Goal: Information Seeking & Learning: Check status

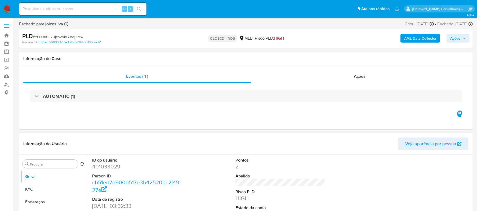
select select "10"
click at [5, 34] on link "Bandeja" at bounding box center [31, 36] width 63 height 8
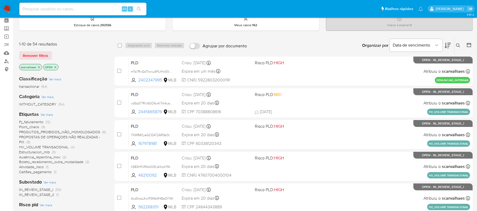
scroll to position [35, 0]
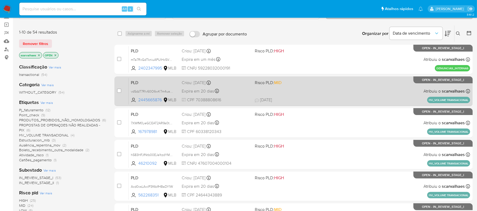
click at [305, 96] on div "PLD vdSdzT7RIv60O6wKTm4uapua 2445665876 MLB Risco PLD: MID Criou: 12/09/2025 Cr…" at bounding box center [299, 91] width 341 height 27
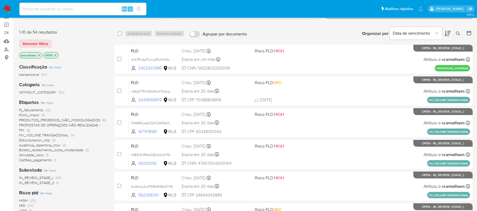
click at [35, 139] on span "Estructuracion_mlb" at bounding box center [34, 140] width 31 height 5
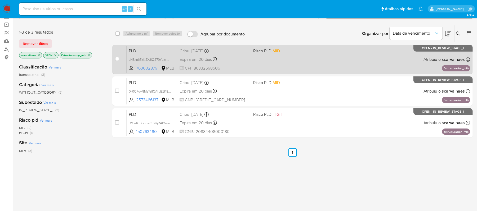
click at [294, 61] on div "PLD LH8kpkZdKSXJjQS79YLgrKqF 763602879 MLB Risco PLD: MID Criou: 12/09/2025 Cri…" at bounding box center [298, 59] width 343 height 27
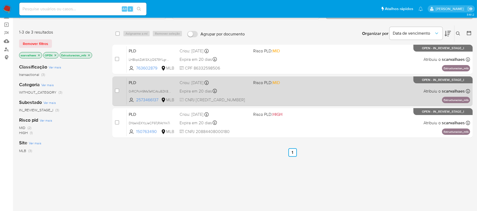
click at [307, 92] on div "PLD 0rRCPcH9MsTefICAtuBZK8m9 2573466137 MLB Risco PLD: MID Criou: 12/09/2025 Cr…" at bounding box center [298, 91] width 343 height 27
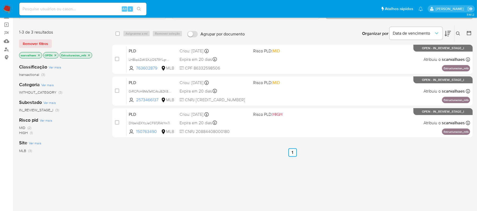
click at [89, 55] on icon "close-filter" at bounding box center [89, 55] width 2 height 2
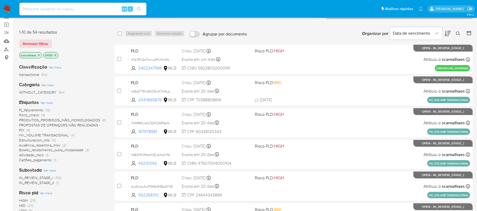
click at [67, 126] on span "PROPOSTAS DE OPERAÇOES NÃO REALIZADAS - PIX" at bounding box center [59, 128] width 81 height 10
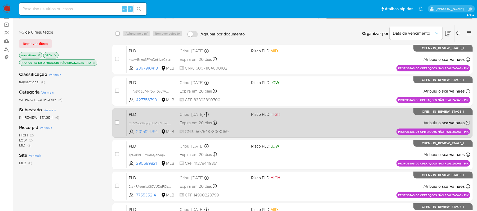
click at [311, 125] on div "PLD O3SYuSQtqyqmUV3RTheqHAdF 2015124794 MLB Risco PLD: HIGH Criou: 12/09/2025 C…" at bounding box center [298, 123] width 343 height 27
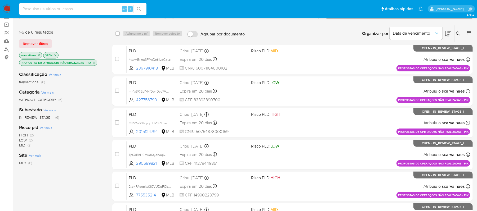
click at [88, 9] on input at bounding box center [82, 9] width 127 height 7
paste input "FZ6zYFiid1DN1vrfvq2ANTGP"
type input "FZ6zYFiid1DN1vrfvq2ANTGP"
click at [136, 10] on button "search-icon" at bounding box center [138, 8] width 11 height 7
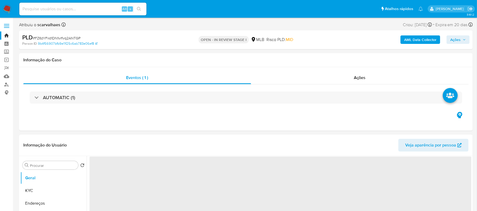
select select "10"
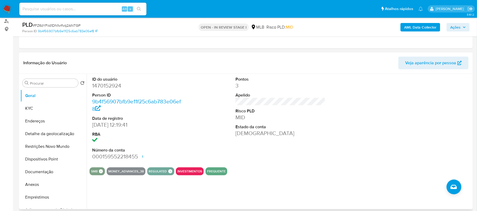
scroll to position [70, 0]
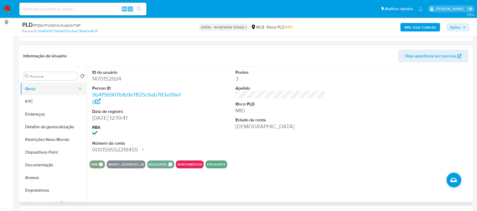
click at [45, 93] on button "Geral" at bounding box center [51, 89] width 62 height 13
click at [42, 102] on button "KYC" at bounding box center [51, 101] width 62 height 13
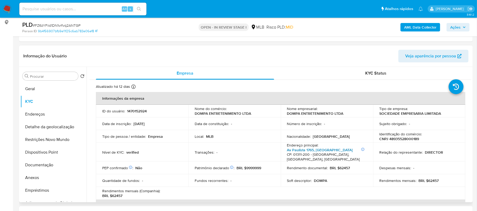
click at [313, 150] on link "Av Paulista 1765, Bela Vista" at bounding box center [320, 149] width 66 height 5
click at [310, 151] on link "Av Paulista 1765, Bela Vista" at bounding box center [320, 149] width 66 height 5
click at [42, 111] on button "Endereços" at bounding box center [51, 114] width 62 height 13
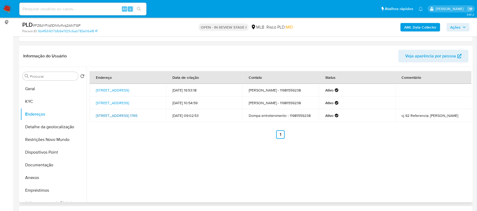
click at [131, 116] on link "Avenida Paulista 1765, São Paulo, São Paulo, 01311200, Brasil 1765" at bounding box center [117, 115] width 42 height 5
click at [49, 91] on button "Geral" at bounding box center [51, 89] width 62 height 13
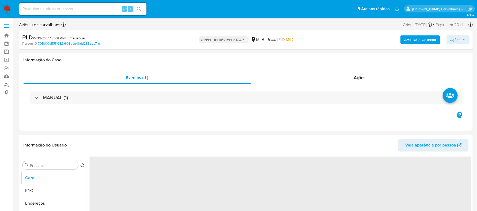
select select "10"
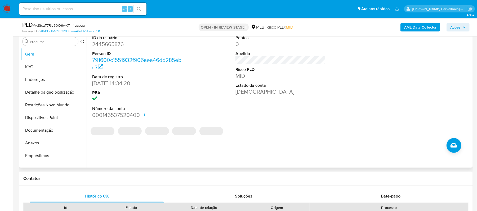
scroll to position [106, 0]
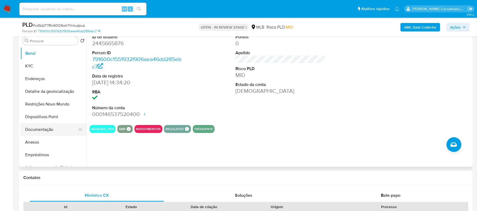
click at [63, 129] on button "Documentação" at bounding box center [51, 129] width 62 height 13
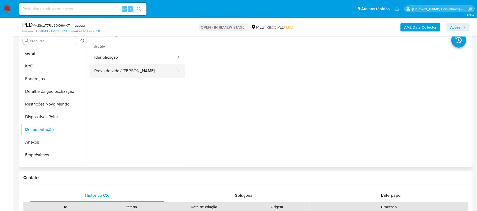
click at [137, 70] on button "Prova de vida / Selfie" at bounding box center [132, 71] width 87 height 14
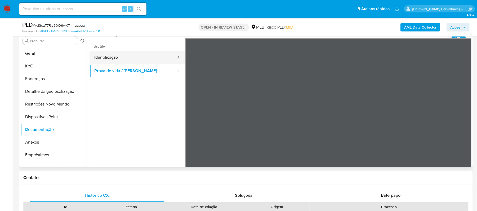
click at [133, 58] on button "Identificação" at bounding box center [132, 58] width 87 height 14
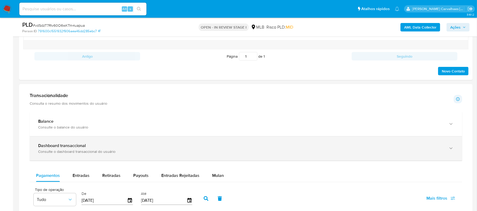
scroll to position [318, 0]
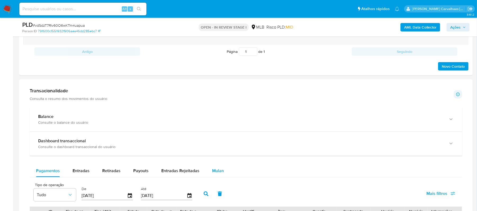
click at [212, 170] on span "Mulan" at bounding box center [218, 171] width 12 height 6
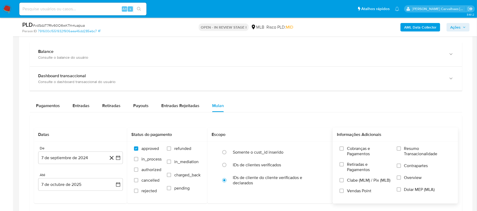
scroll to position [388, 0]
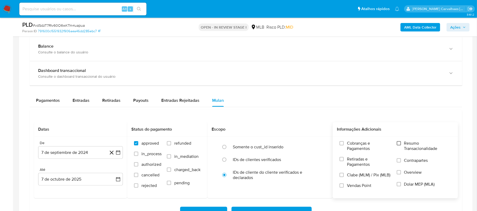
click at [400, 145] on input "Resumo Transacionalidade" at bounding box center [399, 143] width 4 height 4
click at [116, 155] on icon "button" at bounding box center [118, 153] width 4 height 4
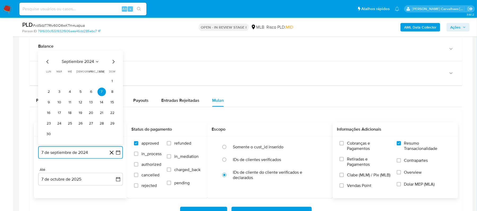
click at [111, 64] on icon "Mes siguiente" at bounding box center [113, 62] width 6 height 6
click at [113, 73] on icon "Mes siguiente" at bounding box center [113, 72] width 6 height 6
click at [113, 65] on icon "Mes siguiente" at bounding box center [113, 62] width 6 height 6
click at [111, 73] on icon "Mes siguiente" at bounding box center [113, 72] width 6 height 6
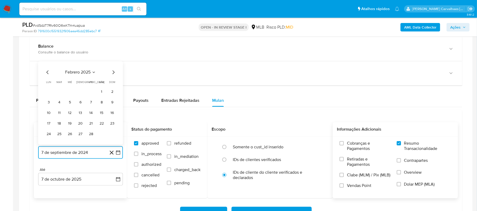
click at [111, 73] on icon "Mes siguiente" at bounding box center [113, 72] width 6 height 6
click at [113, 64] on icon "Mes siguiente" at bounding box center [113, 62] width 6 height 6
click at [113, 72] on icon "Mes siguiente" at bounding box center [113, 72] width 6 height 6
click at [113, 64] on icon "Mes siguiente" at bounding box center [113, 62] width 6 height 6
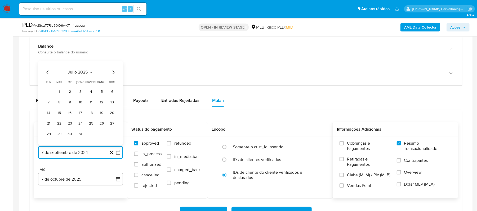
click at [110, 73] on icon "Mes siguiente" at bounding box center [113, 72] width 6 height 6
click at [113, 74] on icon "Mes siguiente" at bounding box center [113, 72] width 6 height 6
click at [48, 76] on icon "Mes anterior" at bounding box center [47, 72] width 6 height 6
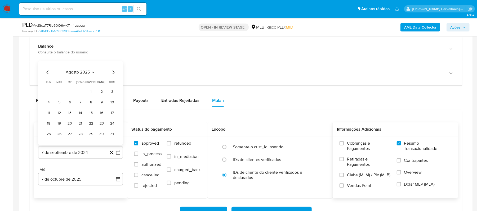
click at [48, 76] on icon "Mes anterior" at bounding box center [47, 72] width 6 height 6
click at [114, 73] on icon "Mes siguiente" at bounding box center [113, 72] width 6 height 6
click at [58, 102] on button "5" at bounding box center [59, 102] width 8 height 8
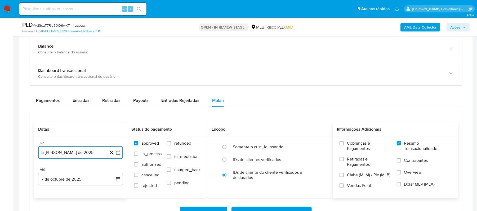
click at [117, 155] on icon "button" at bounding box center [117, 152] width 5 height 5
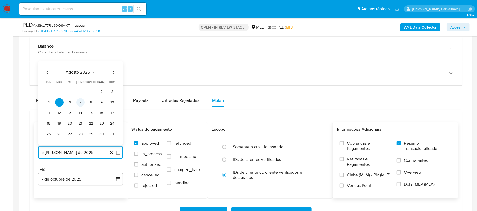
click at [82, 104] on button "7" at bounding box center [80, 102] width 8 height 8
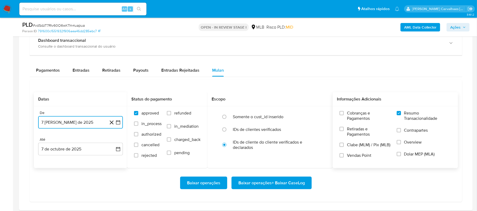
scroll to position [459, 0]
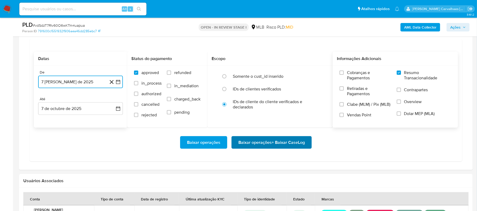
click at [274, 149] on span "Baixar operações + Baixar CaseLog" at bounding box center [271, 143] width 66 height 12
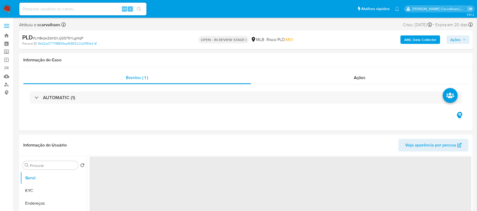
select select "10"
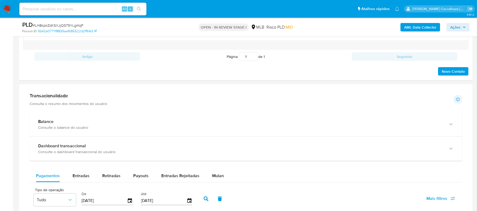
scroll to position [353, 0]
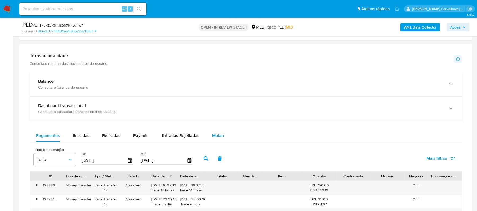
click at [218, 136] on span "Mulan" at bounding box center [218, 136] width 12 height 6
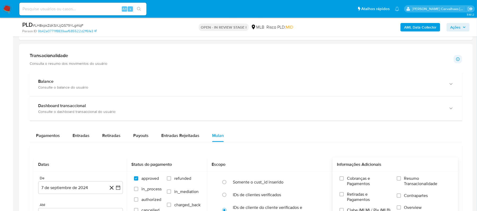
click at [396, 180] on div "Cobranças e Pagamentos Retiradas e Pagamentos Clabe (MLM) / Pix (MLB) Vendas Po…" at bounding box center [395, 202] width 117 height 53
click at [399, 180] on input "Resumo Transacionalidade" at bounding box center [399, 179] width 4 height 4
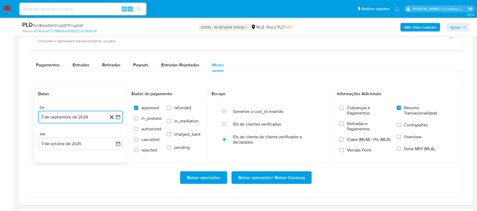
click at [116, 120] on icon "button" at bounding box center [117, 117] width 5 height 5
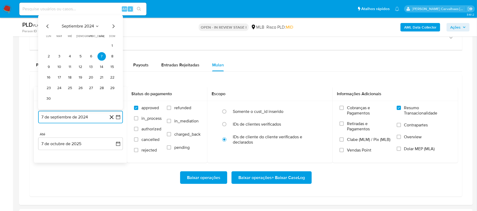
click at [113, 30] on icon "Mes siguiente" at bounding box center [113, 26] width 6 height 6
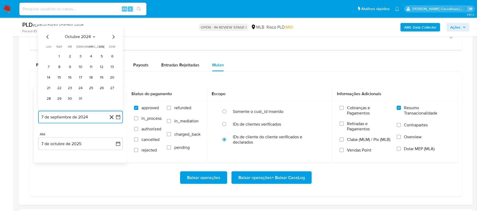
click at [113, 39] on icon "Mes siguiente" at bounding box center [114, 37] width 2 height 4
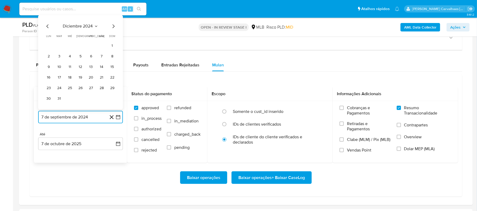
click at [112, 29] on icon "Mes siguiente" at bounding box center [113, 26] width 6 height 6
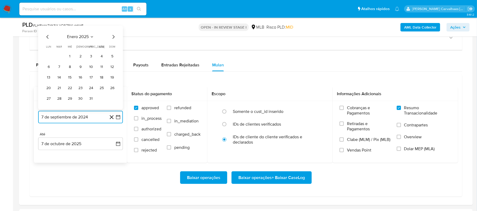
click at [114, 37] on icon "Mes siguiente" at bounding box center [113, 37] width 6 height 6
click at [114, 38] on icon "Mes siguiente" at bounding box center [113, 37] width 6 height 6
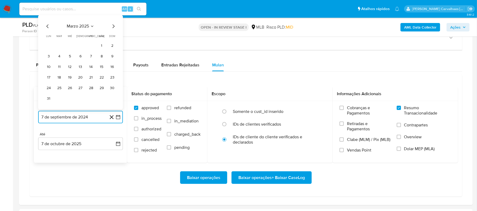
click at [113, 29] on icon "Mes siguiente" at bounding box center [113, 26] width 6 height 6
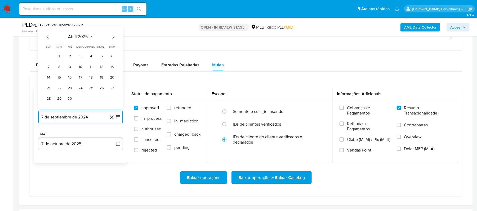
click at [113, 39] on icon "Mes siguiente" at bounding box center [113, 37] width 6 height 6
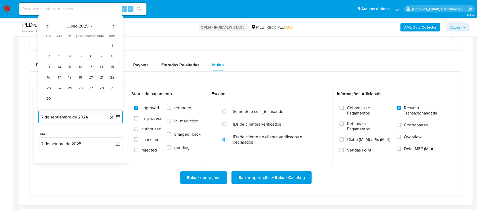
click at [114, 28] on icon "Mes siguiente" at bounding box center [114, 27] width 2 height 4
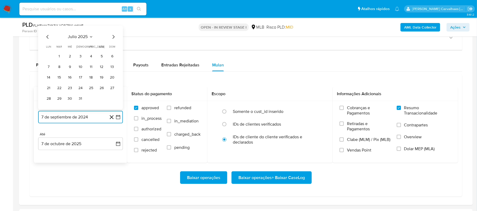
click at [114, 37] on icon "Mes siguiente" at bounding box center [113, 37] width 6 height 6
click at [80, 68] on button "7" at bounding box center [80, 67] width 8 height 8
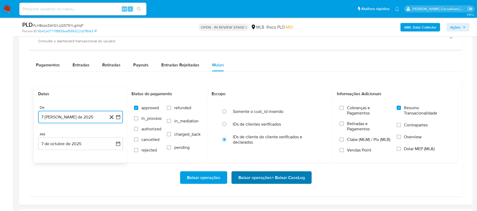
click at [284, 178] on span "Baixar operações + Baixar CaseLog" at bounding box center [271, 178] width 66 height 12
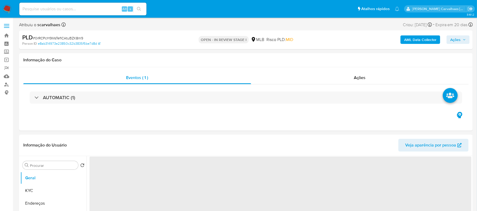
select select "10"
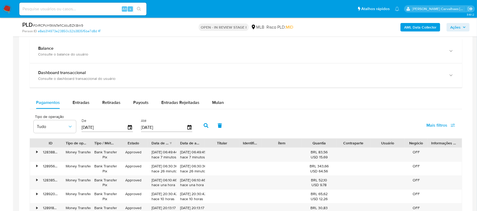
scroll to position [388, 0]
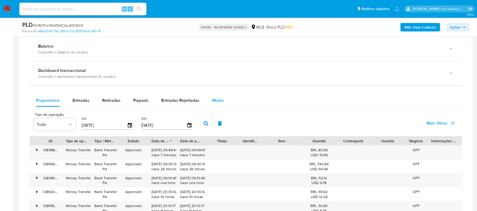
click at [219, 103] on span "Mulan" at bounding box center [218, 100] width 12 height 6
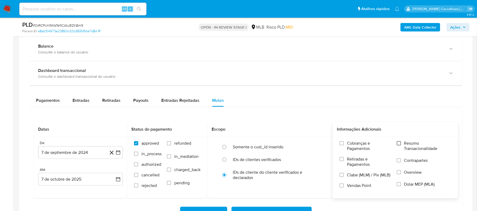
click at [400, 145] on input "Resumo Transacionalidade" at bounding box center [399, 143] width 4 height 4
click at [119, 155] on icon "button" at bounding box center [117, 152] width 5 height 5
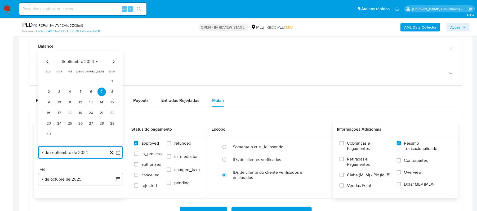
click at [114, 63] on icon "Mes siguiente" at bounding box center [114, 62] width 2 height 4
click at [113, 73] on icon "Mes siguiente" at bounding box center [114, 73] width 2 height 4
click at [113, 73] on span "dom" at bounding box center [112, 72] width 6 height 4
click at [112, 64] on icon "Mes siguiente" at bounding box center [113, 62] width 6 height 6
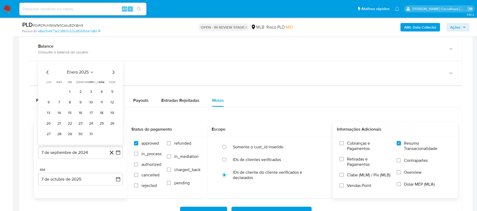
click at [113, 74] on icon "Mes siguiente" at bounding box center [114, 73] width 2 height 4
click at [111, 75] on icon "Mes siguiente" at bounding box center [113, 72] width 6 height 6
click at [114, 63] on icon "Mes siguiente" at bounding box center [113, 62] width 6 height 6
click at [112, 74] on icon "Mes siguiente" at bounding box center [113, 72] width 6 height 6
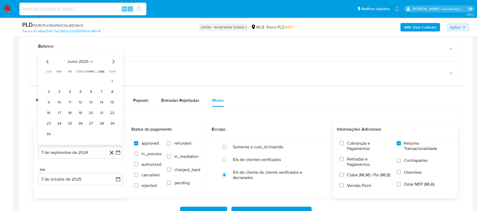
click at [113, 65] on icon "Mes siguiente" at bounding box center [113, 62] width 6 height 6
click at [113, 74] on icon "Mes siguiente" at bounding box center [113, 72] width 6 height 6
click at [69, 105] on button "6" at bounding box center [70, 102] width 8 height 8
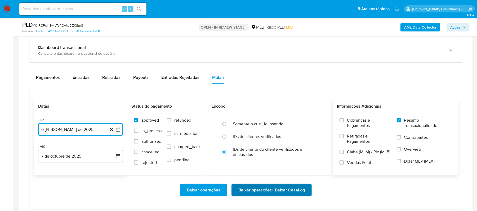
scroll to position [424, 0]
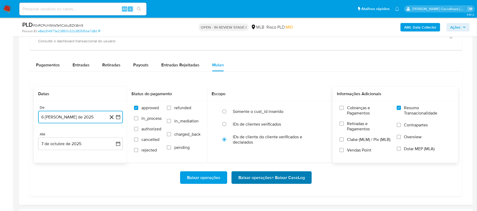
click at [267, 181] on span "Baixar operações + Baixar CaseLog" at bounding box center [271, 178] width 66 height 12
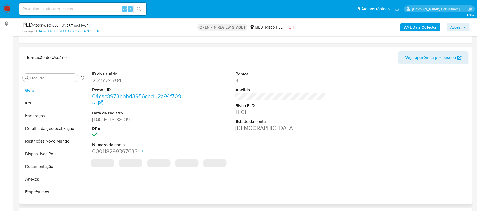
select select "10"
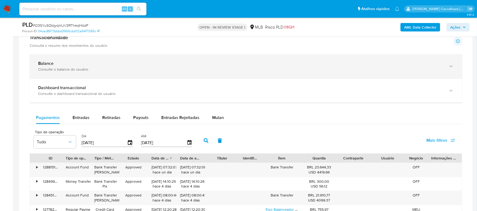
scroll to position [388, 0]
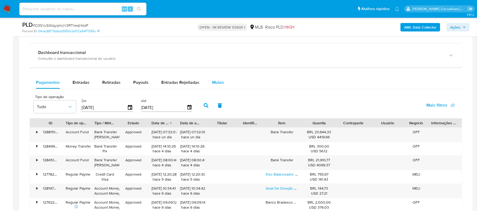
click at [216, 84] on span "Mulan" at bounding box center [218, 82] width 12 height 6
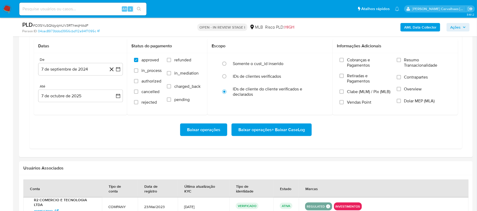
scroll to position [459, 0]
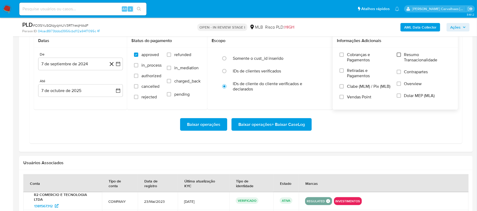
click at [399, 56] on input "Resumo Transacionalidade" at bounding box center [399, 55] width 4 height 4
click at [118, 67] on icon "button" at bounding box center [117, 63] width 5 height 5
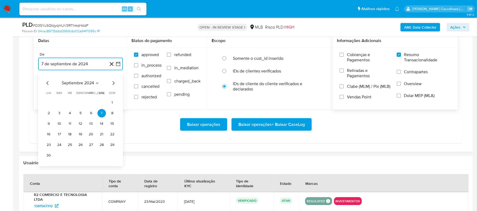
click at [113, 82] on icon "Mes siguiente" at bounding box center [113, 83] width 6 height 6
click at [113, 84] on icon "Mes siguiente" at bounding box center [113, 83] width 6 height 6
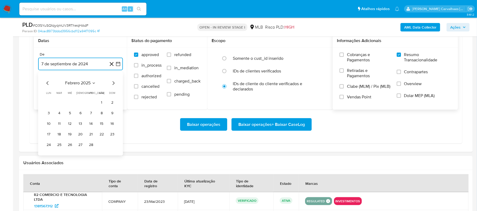
click at [113, 84] on icon "Mes siguiente" at bounding box center [113, 83] width 6 height 6
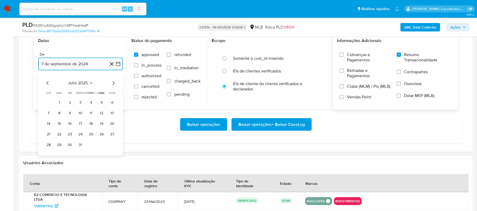
click at [113, 84] on icon "Mes siguiente" at bounding box center [113, 83] width 6 height 6
click at [81, 115] on button "7" at bounding box center [80, 113] width 8 height 8
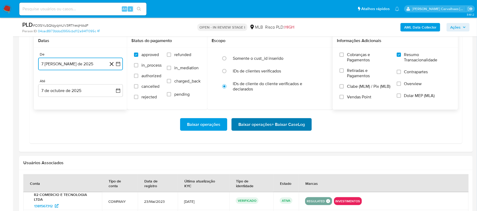
click at [272, 124] on span "Baixar operações + Baixar CaseLog" at bounding box center [271, 125] width 66 height 12
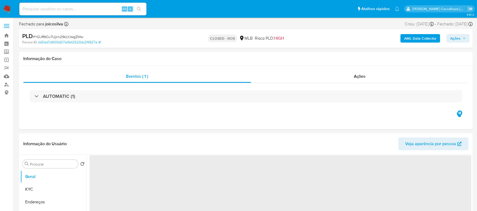
select select "10"
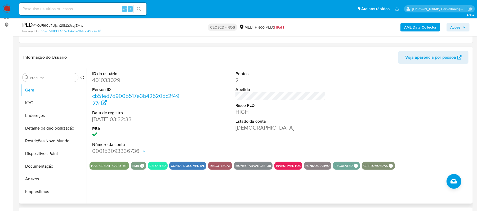
scroll to position [70, 0]
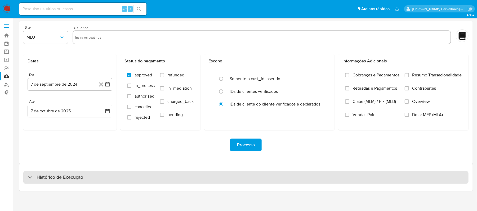
click at [88, 176] on div "Histórico de Execução" at bounding box center [245, 177] width 445 height 13
select select "10"
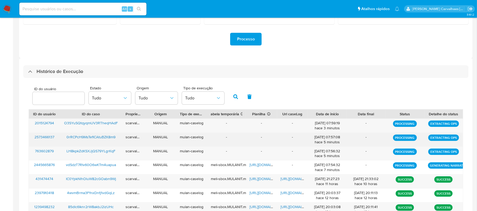
scroll to position [203, 0]
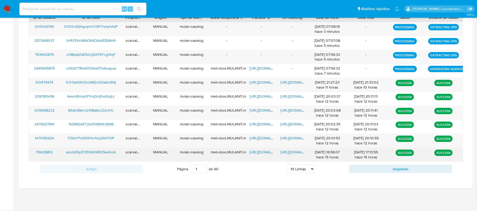
click at [290, 152] on span "https://docs.google.com/document/d/1gyEXxTsKGnTvI1tcqs6iQs0peIDWV9m52ddp8z-MMNE…" at bounding box center [299, 152] width 37 height 5
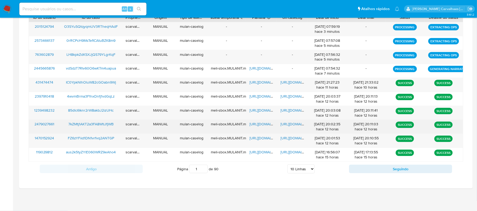
click at [293, 133] on div "https://docs.google.com/document/d/1IvbmNyKciL9JYIvYhQc8rXQCdWuekcL447eH-54a7-Q…" at bounding box center [292, 127] width 31 height 14
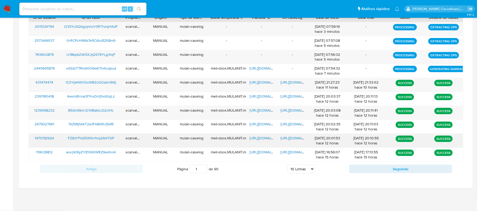
click at [293, 140] on span "https://docs.google.com/document/d/1P0zHFs7jxyf4DrfR9cSG__WtSJ0Fqn6kDbN9RwSsDC4…" at bounding box center [299, 138] width 37 height 5
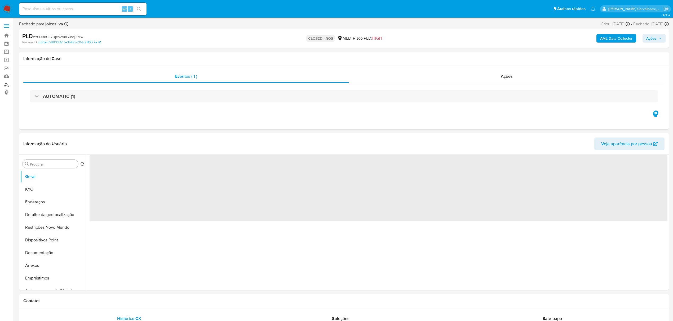
click at [7, 83] on link "Localizador de pessoas" at bounding box center [31, 84] width 63 height 8
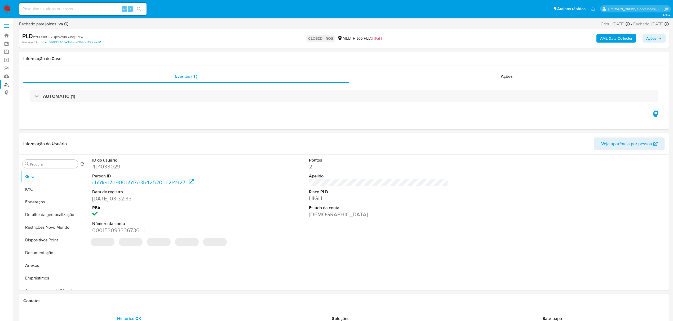
select select "10"
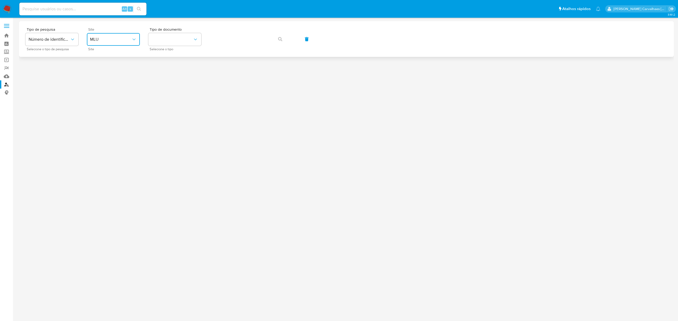
click at [135, 39] on icon "site_id" at bounding box center [133, 39] width 5 height 5
click at [114, 78] on div "MLB" at bounding box center [111, 79] width 43 height 13
click at [159, 44] on button "identificationType" at bounding box center [174, 39] width 53 height 13
click at [178, 73] on div "CPF CPF" at bounding box center [172, 74] width 43 height 18
click at [276, 40] on button "button" at bounding box center [280, 39] width 18 height 13
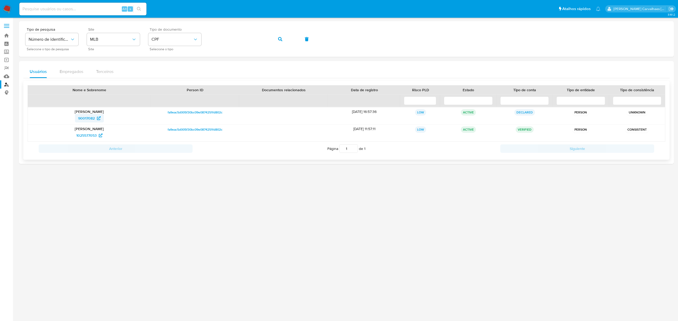
click at [89, 118] on span "90017082" at bounding box center [86, 118] width 17 height 8
click at [85, 136] on span "1025577053" at bounding box center [86, 135] width 20 height 8
click at [137, 41] on button "MLB" at bounding box center [113, 39] width 53 height 13
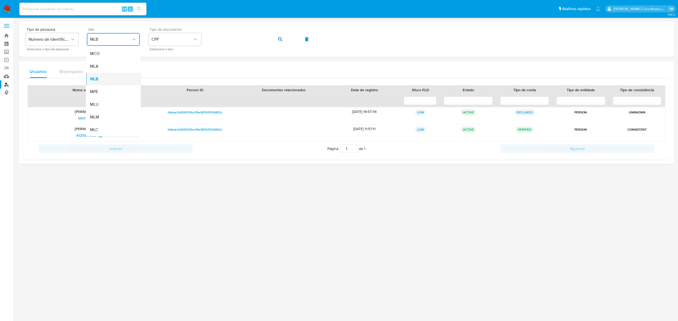
click at [101, 77] on div "MLB" at bounding box center [111, 79] width 43 height 13
click at [171, 33] on button "CPF" at bounding box center [174, 39] width 53 height 13
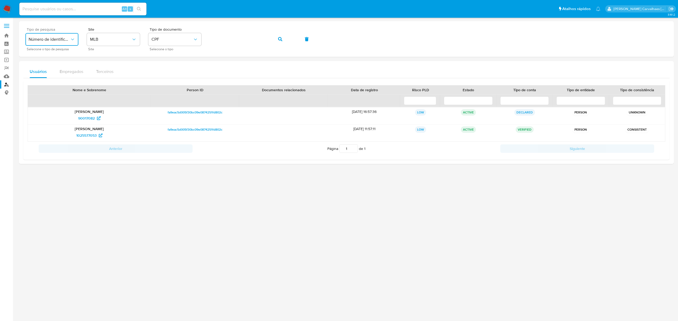
click at [73, 41] on icon "typeSearch" at bounding box center [72, 39] width 5 height 5
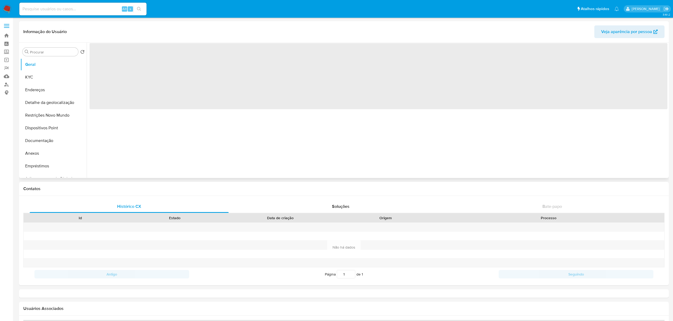
select select "10"
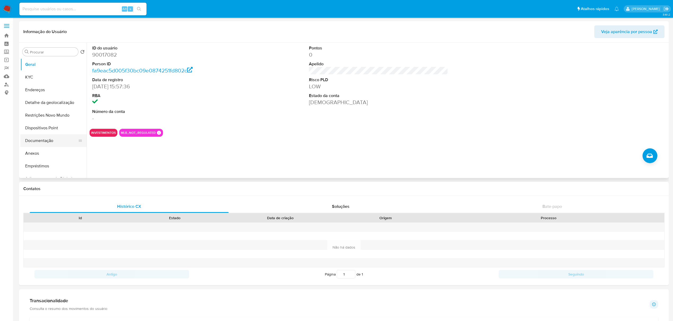
click at [51, 141] on button "Documentação" at bounding box center [51, 141] width 62 height 13
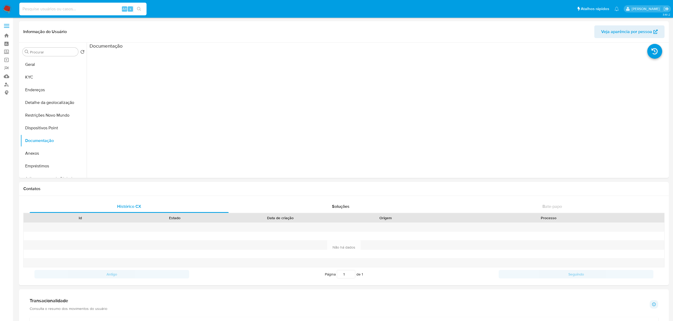
paste input "FZ6zYFiid1DN1vrfvq2ANTGP"
type input "FZ6zYFiid1DN1vrfvq2ANTGP"
click at [139, 7] on icon "search-icon" at bounding box center [139, 9] width 4 height 4
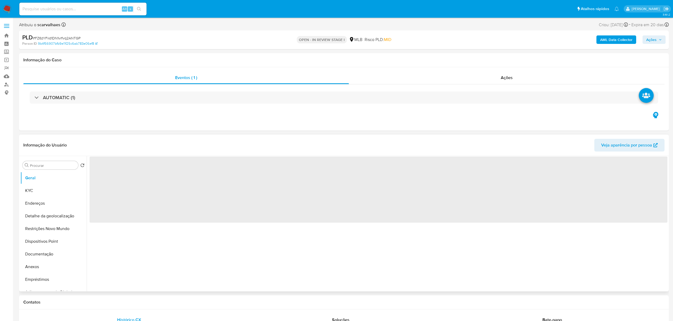
select select "10"
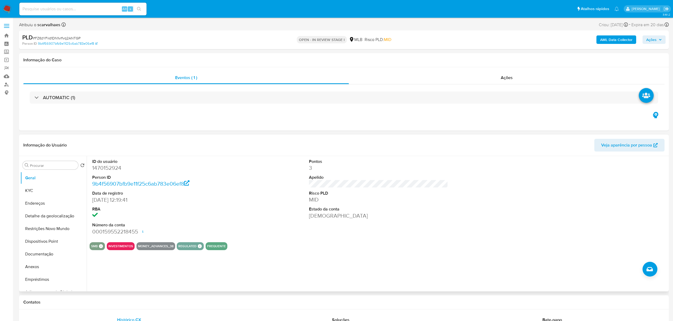
drag, startPoint x: 56, startPoint y: 231, endPoint x: 86, endPoint y: 226, distance: 29.8
click at [56, 231] on button "Restrições Novo Mundo" at bounding box center [53, 229] width 66 height 13
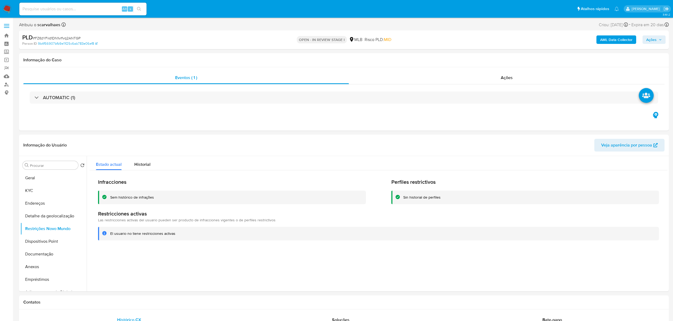
drag, startPoint x: 110, startPoint y: 234, endPoint x: 180, endPoint y: 233, distance: 70.2
click at [180, 233] on div "El usuario no tiene restricciones activas" at bounding box center [382, 233] width 544 height 5
click at [38, 252] on button "Documentação" at bounding box center [51, 254] width 62 height 13
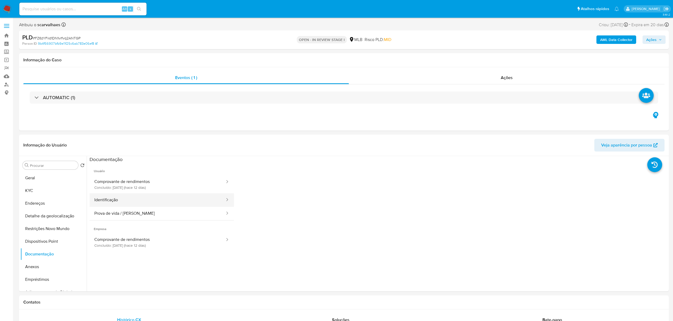
click at [184, 203] on button "Identificação" at bounding box center [157, 201] width 136 height 14
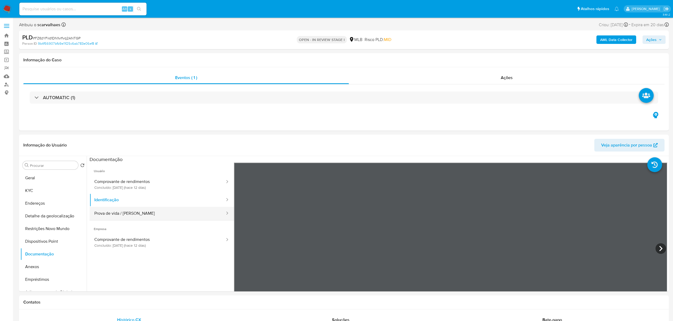
click at [159, 216] on button "Prova de vida / Selfie" at bounding box center [157, 214] width 136 height 14
click at [175, 186] on button "Comprovante de rendimentos Concluído: 25/09/2025 (hace 12 días)" at bounding box center [157, 185] width 136 height 18
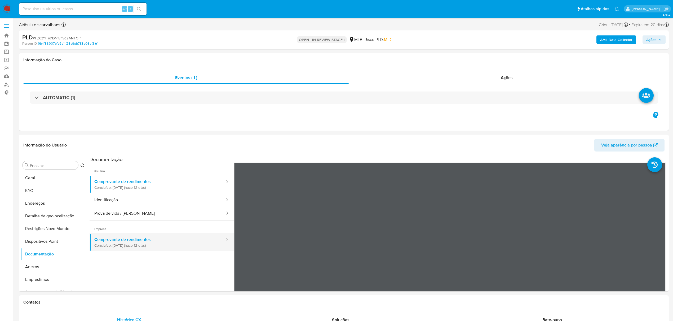
click at [149, 243] on button "Comprovante de rendimentos Concluído: 25/09/2025 (hace 12 días)" at bounding box center [157, 243] width 136 height 18
click at [136, 213] on button "Prova de vida / Selfie" at bounding box center [157, 214] width 136 height 14
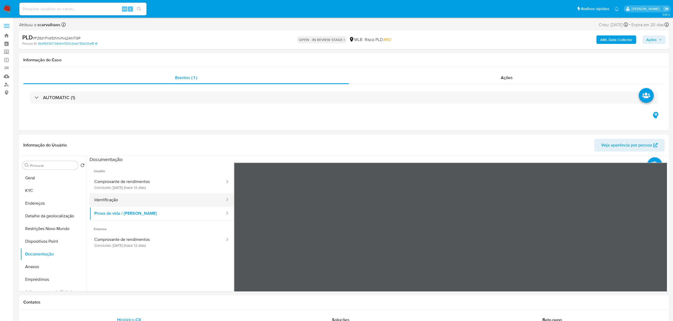
click at [133, 196] on button "Identificação" at bounding box center [157, 201] width 136 height 14
click at [128, 213] on button "Prova de vida / Selfie" at bounding box center [157, 214] width 136 height 14
click at [140, 193] on button "Comprovante de rendimentos Concluído: 25/09/2025 (hace 12 días)" at bounding box center [157, 185] width 136 height 18
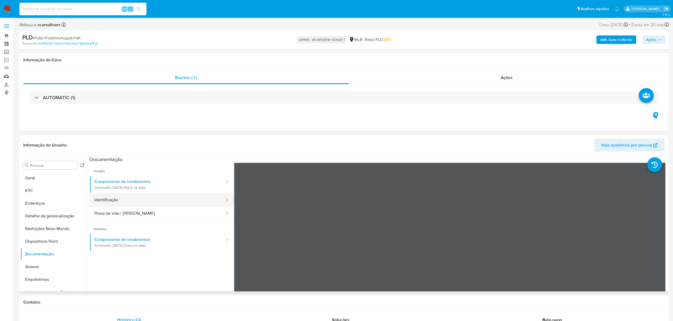
click at [138, 198] on button "Identificação" at bounding box center [157, 201] width 136 height 14
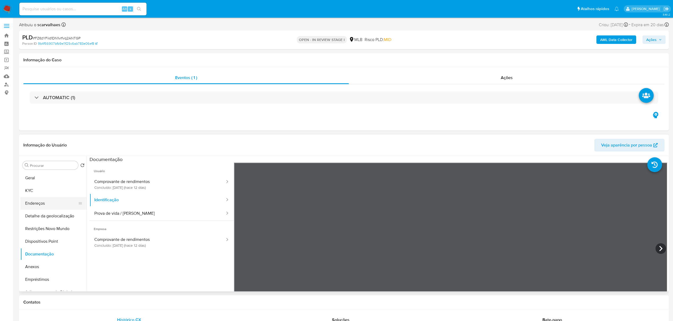
click at [36, 206] on button "Endereços" at bounding box center [51, 203] width 62 height 13
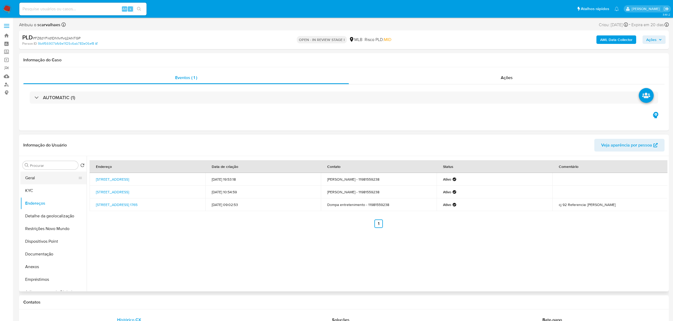
click at [33, 181] on button "Geral" at bounding box center [51, 178] width 62 height 13
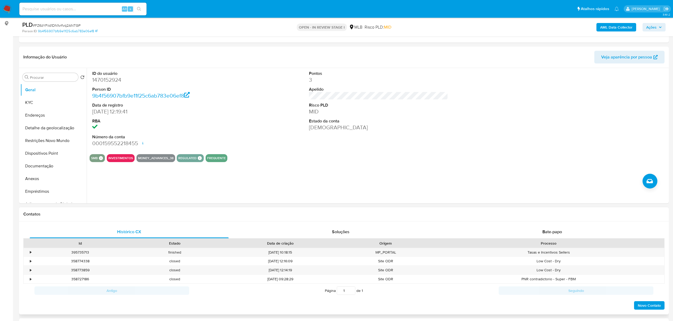
scroll to position [35, 0]
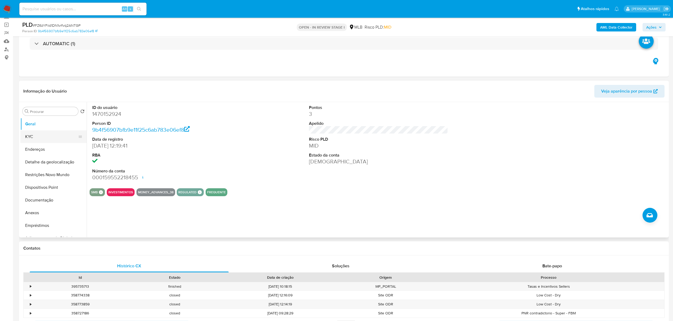
click at [32, 135] on button "KYC" at bounding box center [51, 137] width 62 height 13
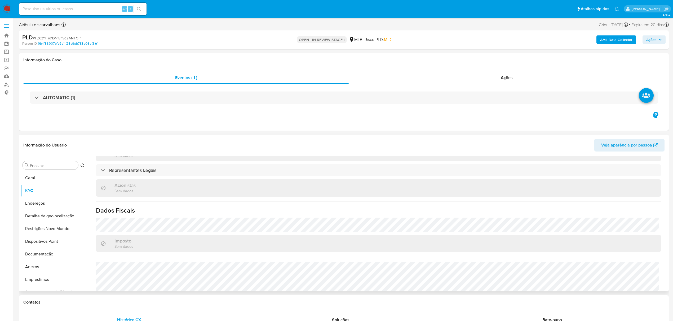
scroll to position [176, 0]
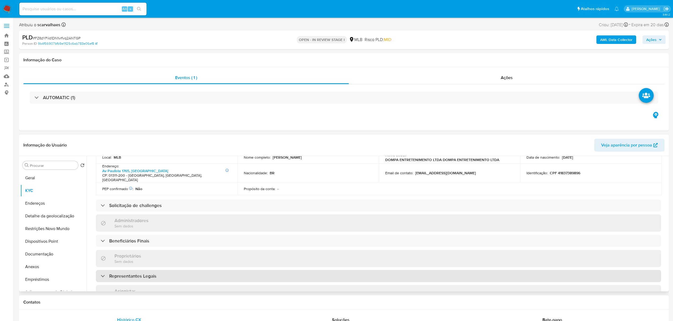
click at [121, 274] on h3 "Representantes Legais" at bounding box center [132, 277] width 47 height 6
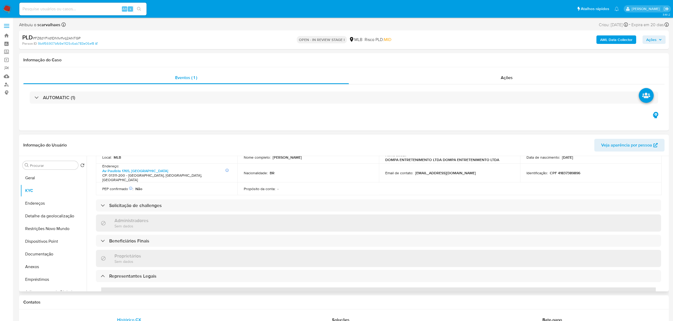
scroll to position [247, 0]
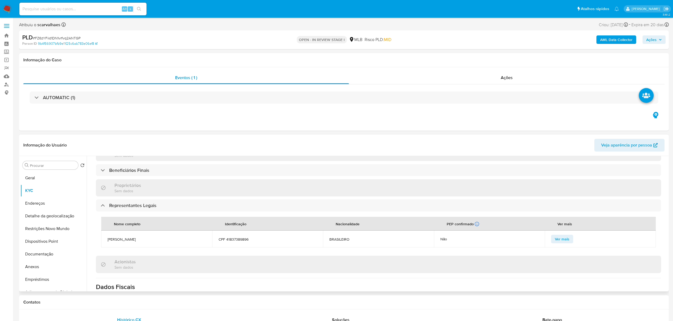
click at [566, 236] on span "Ver mais" at bounding box center [561, 239] width 15 height 7
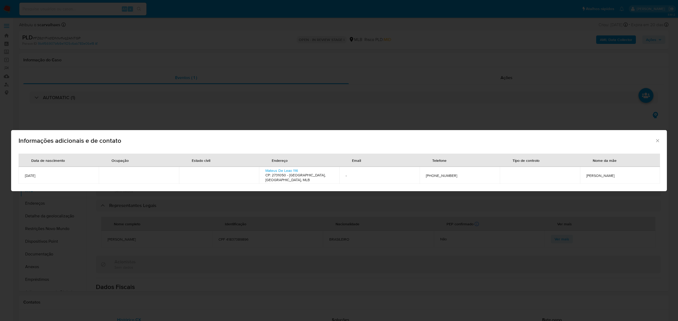
click at [657, 138] on icon "Fechar" at bounding box center [657, 140] width 5 height 5
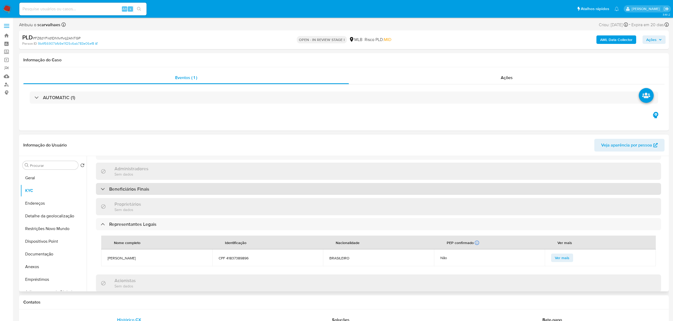
scroll to position [213, 0]
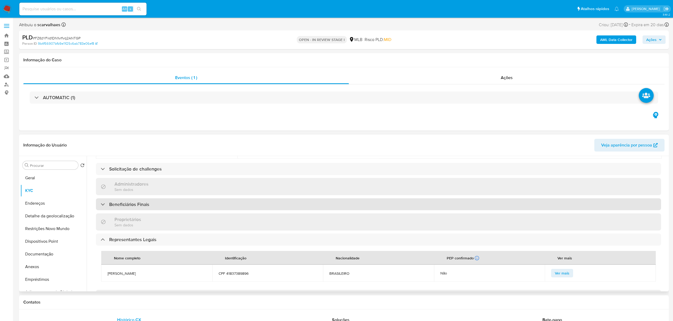
click at [101, 204] on div at bounding box center [101, 204] width 0 height 0
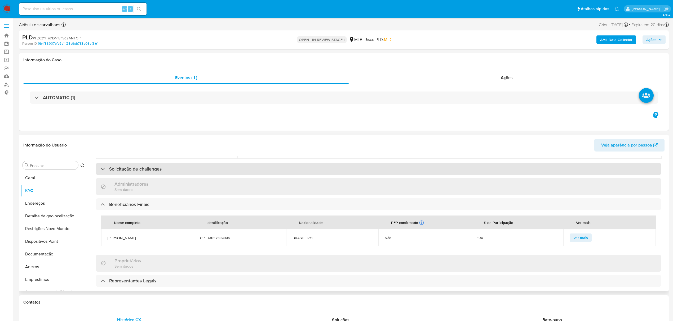
click at [101, 169] on div at bounding box center [101, 169] width 0 height 0
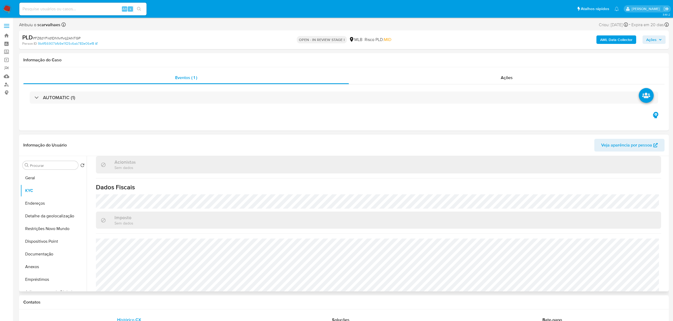
scroll to position [437, 0]
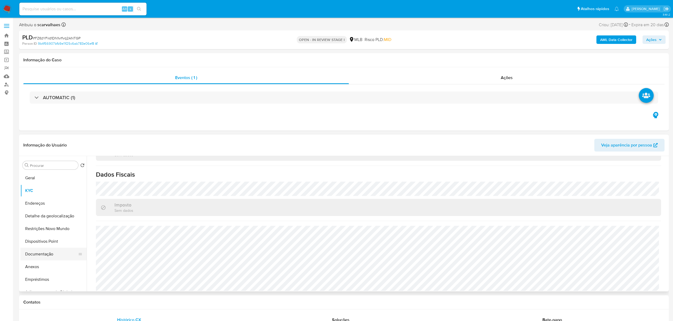
click at [55, 254] on button "Documentação" at bounding box center [51, 254] width 62 height 13
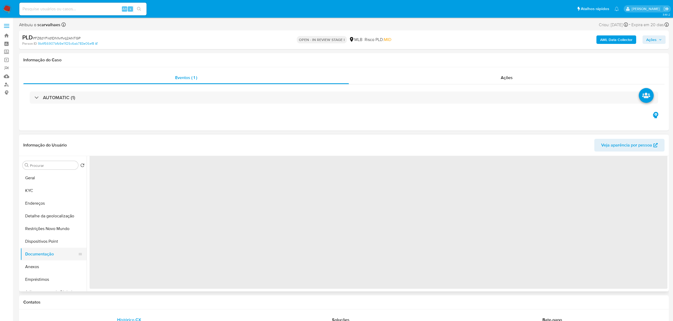
scroll to position [0, 0]
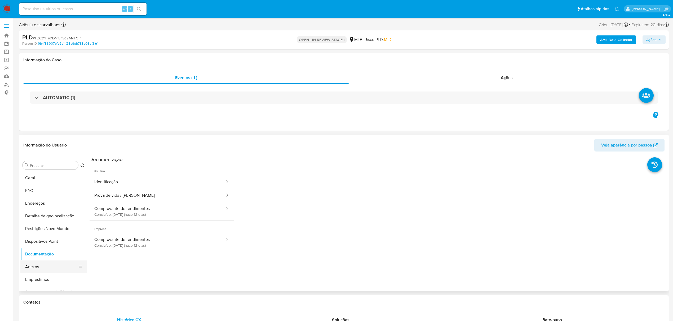
click at [50, 268] on button "Anexos" at bounding box center [51, 267] width 62 height 13
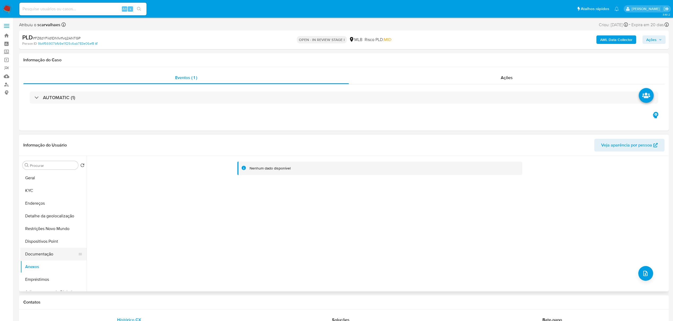
click at [48, 255] on button "Documentação" at bounding box center [51, 254] width 62 height 13
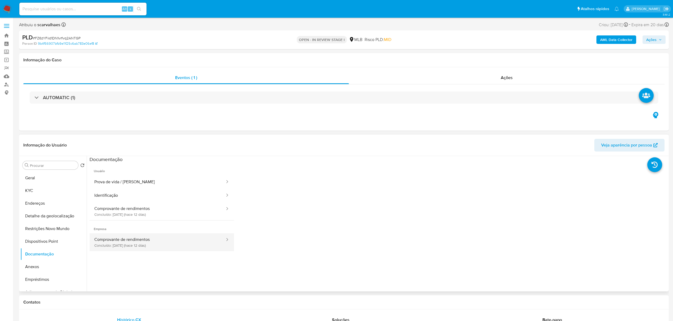
scroll to position [43, 0]
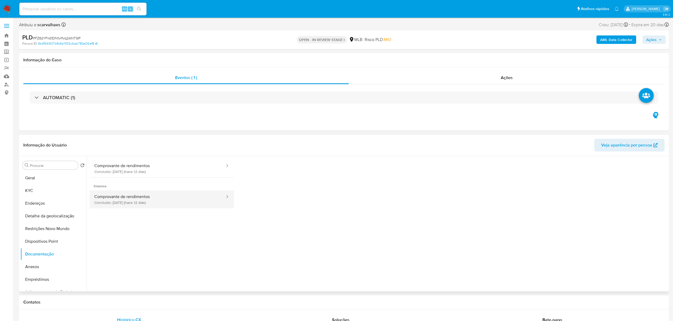
click at [132, 198] on button "Comprovante de rendimentos Concluído: 25/09/2025 (hace 12 días)" at bounding box center [157, 200] width 136 height 18
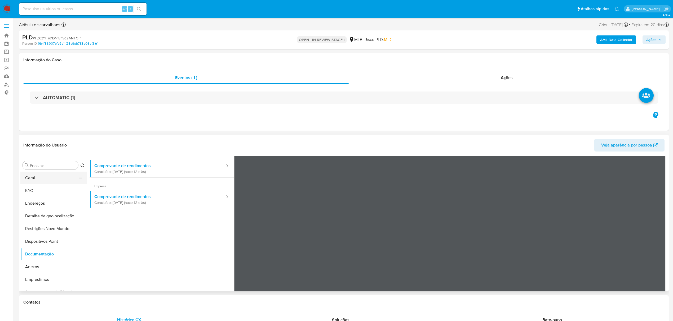
click at [56, 177] on button "Geral" at bounding box center [51, 178] width 62 height 13
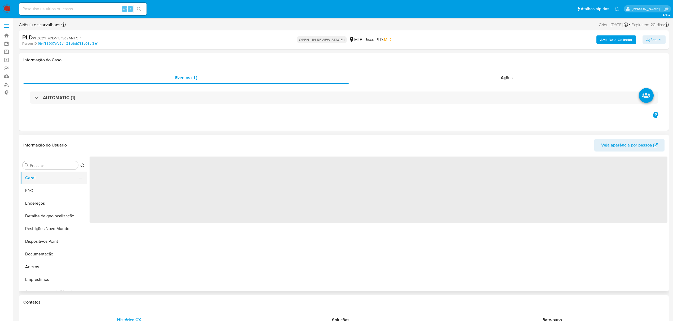
scroll to position [0, 0]
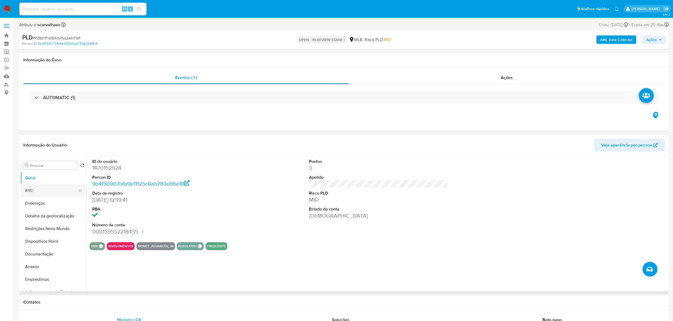
click at [39, 189] on button "KYC" at bounding box center [51, 191] width 62 height 13
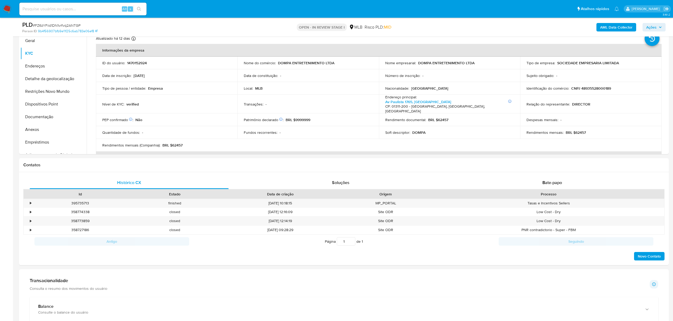
scroll to position [121, 0]
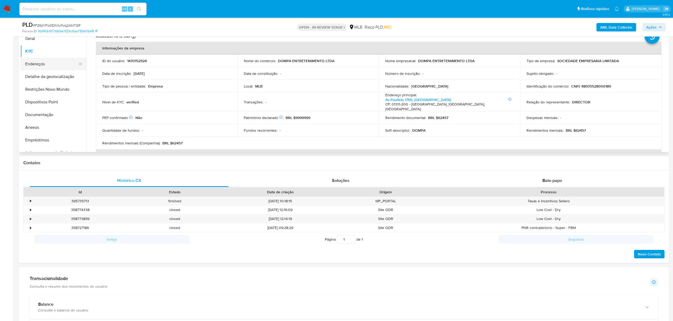
click at [59, 65] on button "Endereços" at bounding box center [51, 64] width 62 height 13
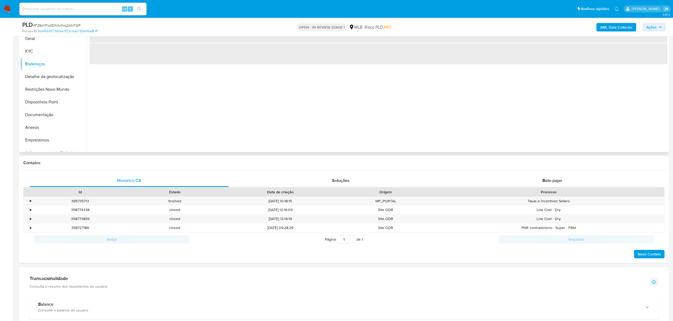
scroll to position [50, 0]
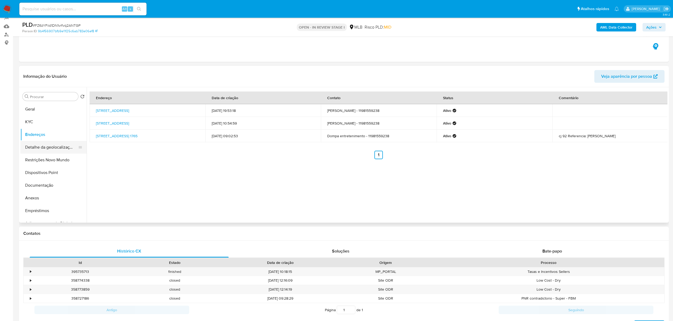
drag, startPoint x: 47, startPoint y: 145, endPoint x: 76, endPoint y: 142, distance: 28.7
click at [49, 145] on button "Detalhe da geolocalização" at bounding box center [51, 147] width 62 height 13
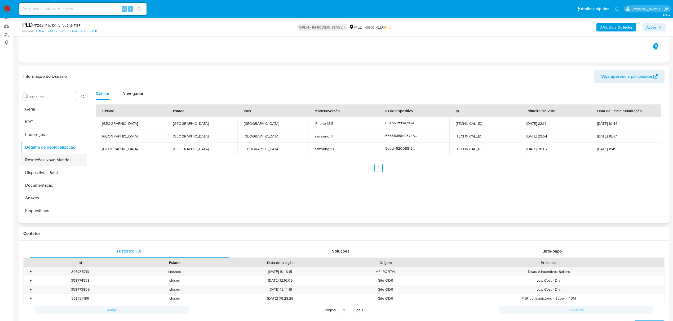
click at [65, 162] on button "Restrições Novo Mundo" at bounding box center [51, 160] width 62 height 13
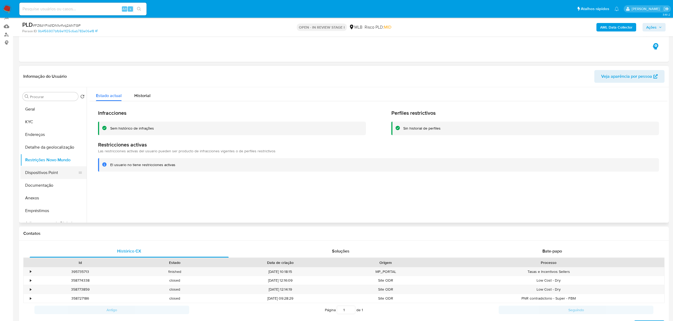
click at [56, 170] on button "Dispositivos Point" at bounding box center [51, 173] width 62 height 13
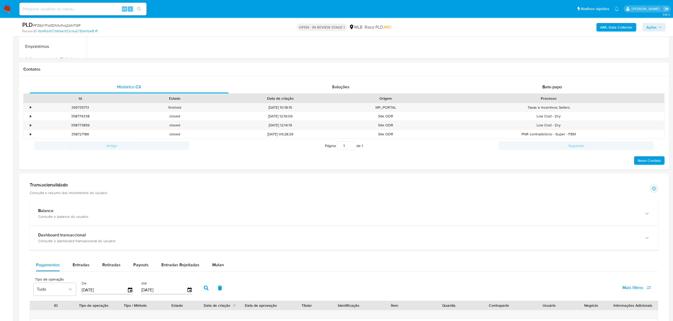
scroll to position [191, 0]
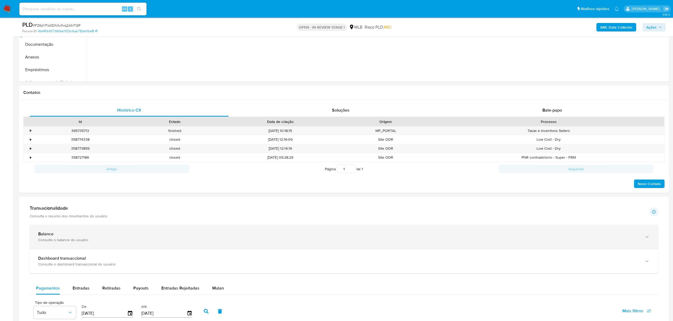
click at [644, 236] on icon "button" at bounding box center [646, 237] width 5 height 5
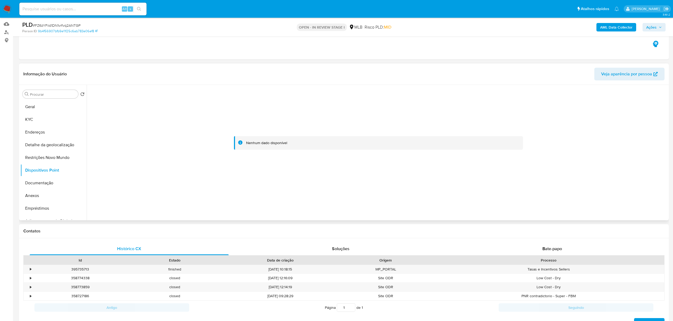
scroll to position [50, 0]
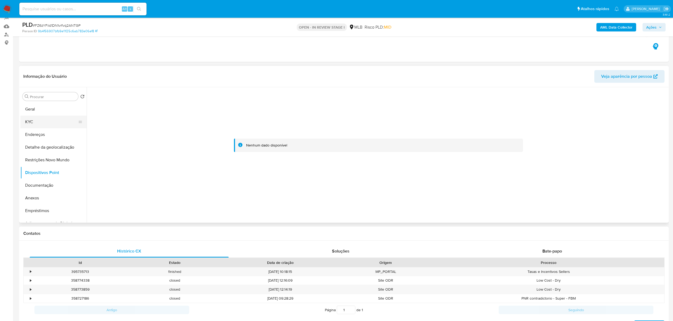
click at [40, 120] on button "KYC" at bounding box center [51, 122] width 62 height 13
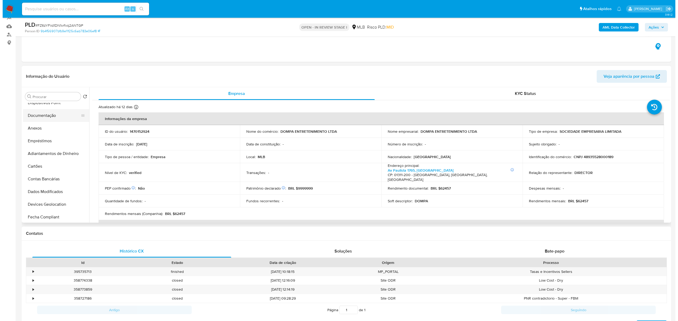
scroll to position [70, 0]
click at [39, 131] on button "Anexos" at bounding box center [51, 128] width 62 height 13
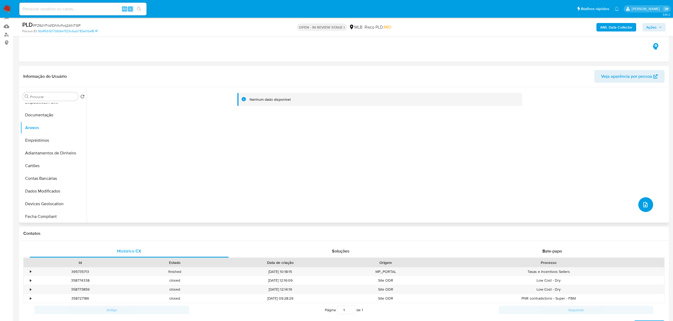
click at [639, 207] on button "upload-file" at bounding box center [645, 205] width 15 height 15
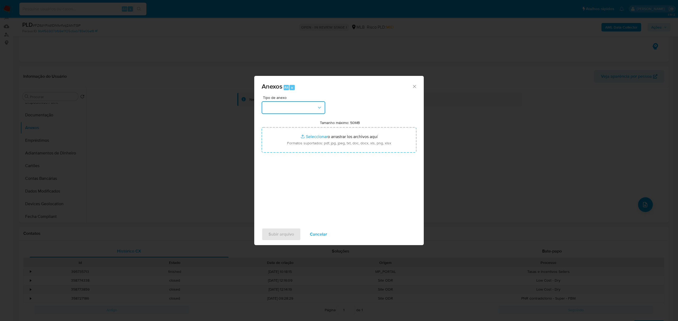
click at [319, 104] on button "button" at bounding box center [294, 107] width 64 height 13
click at [285, 147] on div "OUTROS" at bounding box center [292, 140] width 54 height 13
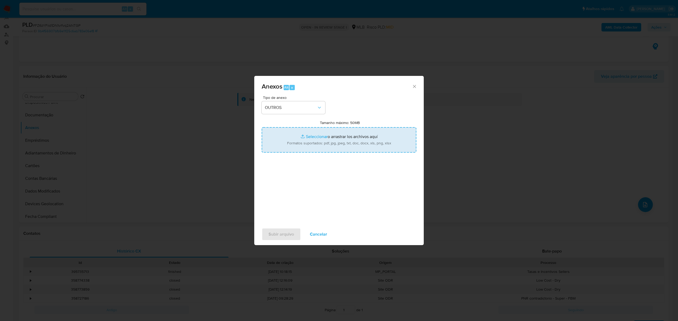
click at [313, 136] on input "Tamanho máximo: 50MB Seleccionar archivos" at bounding box center [339, 139] width 155 height 25
click at [314, 137] on input "Tamanho máximo: 50MB Seleccionar archivos" at bounding box center [339, 139] width 155 height 25
type input "C:\fakepath\Declínio - xxx - CNPJ 48935528000189 - DOMPA ENTRETENIMENTO LTDA.pdf"
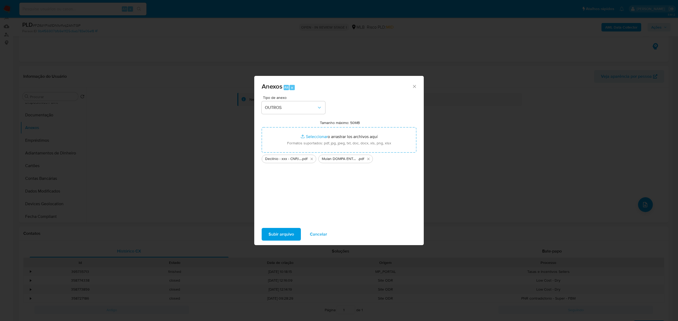
click at [285, 234] on span "Subir arquivo" at bounding box center [280, 235] width 25 height 12
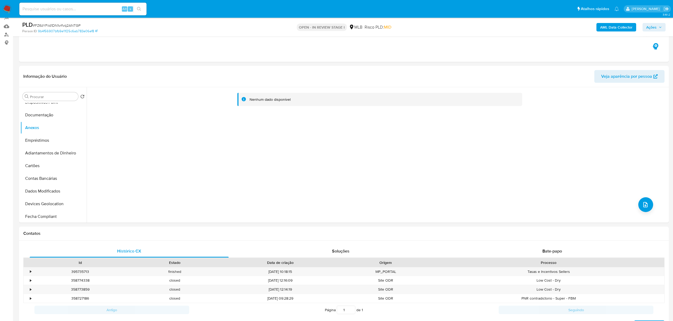
click at [652, 25] on span "Ações" at bounding box center [651, 27] width 10 height 8
click at [496, 44] on span "Resolução do caso" at bounding box center [500, 44] width 36 height 6
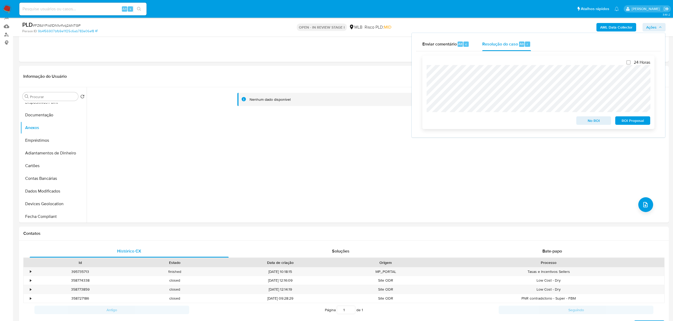
click at [584, 124] on span "No ROI" at bounding box center [594, 120] width 28 height 7
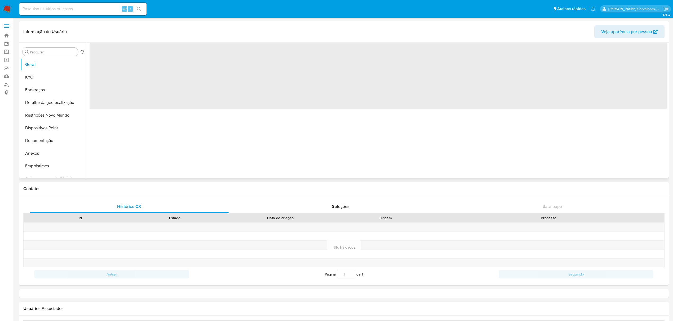
select select "10"
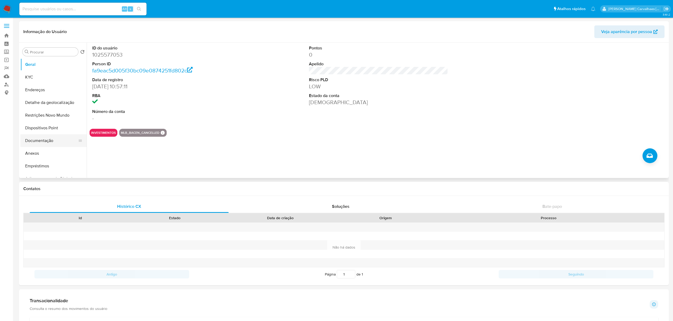
click at [41, 140] on button "Documentação" at bounding box center [51, 141] width 62 height 13
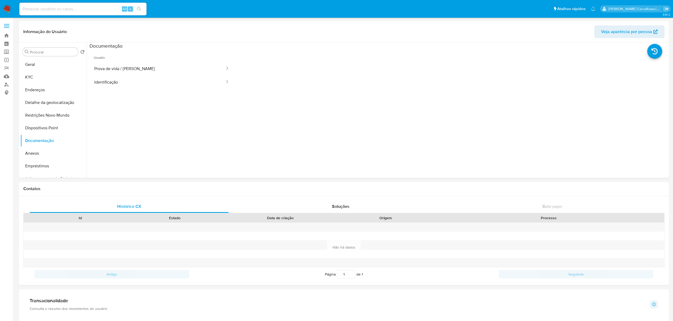
click at [147, 91] on ul "Usuário Prova de vida / Selfie Identificação" at bounding box center [161, 125] width 144 height 153
click at [142, 86] on button "Identificação" at bounding box center [157, 82] width 136 height 14
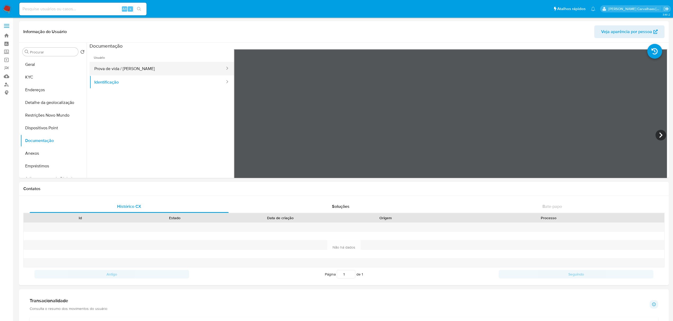
click at [158, 67] on button "Prova de vida / Selfie" at bounding box center [157, 69] width 136 height 14
click at [38, 64] on button "Geral" at bounding box center [51, 64] width 62 height 13
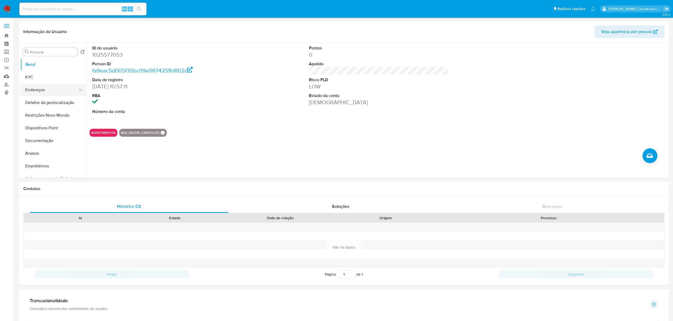
click at [42, 89] on button "Endereços" at bounding box center [51, 90] width 62 height 13
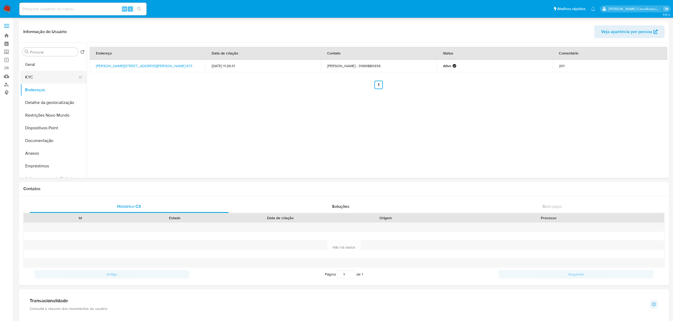
click at [38, 76] on button "KYC" at bounding box center [51, 77] width 62 height 13
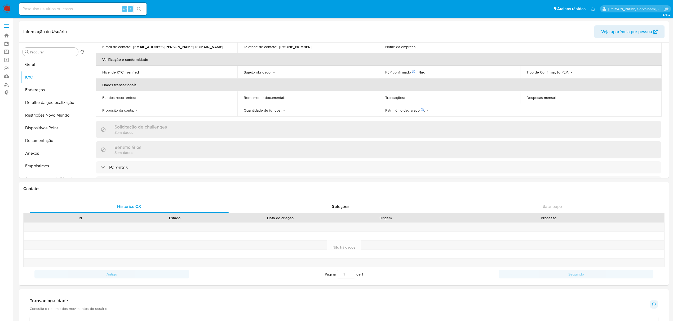
scroll to position [106, 0]
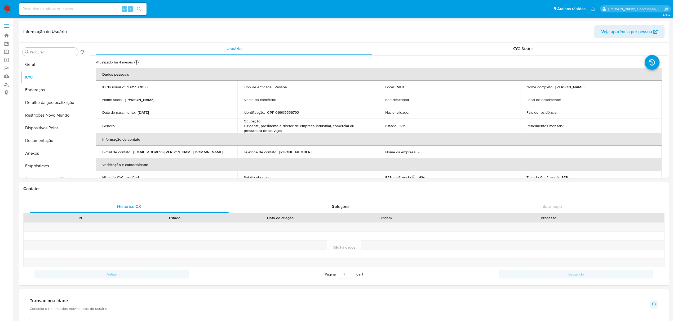
select select "10"
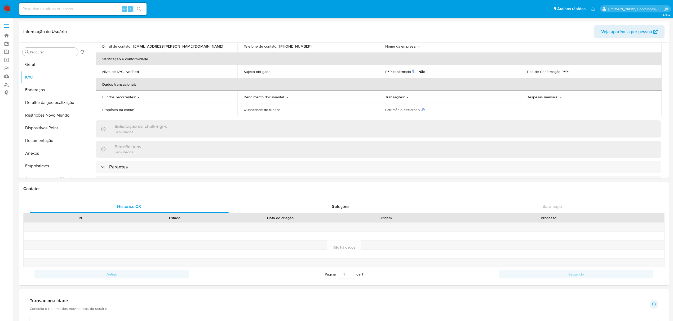
drag, startPoint x: 62, startPoint y: 5, endPoint x: 53, endPoint y: 8, distance: 9.5
click at [53, 8] on input at bounding box center [82, 9] width 127 height 7
paste input "kjeLY71lyOgp2vCiOC4Qms5z"
type input "kjeLY71lyOgp2vCiOC4Qms5z"
click at [141, 8] on icon "search-icon" at bounding box center [139, 9] width 4 height 4
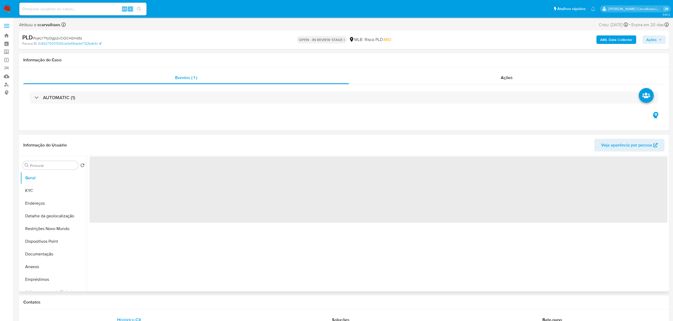
select select "10"
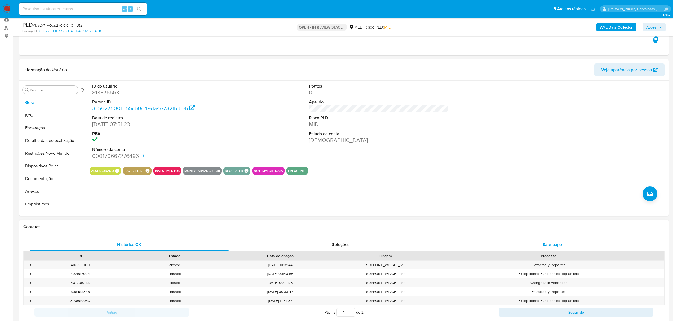
scroll to position [106, 0]
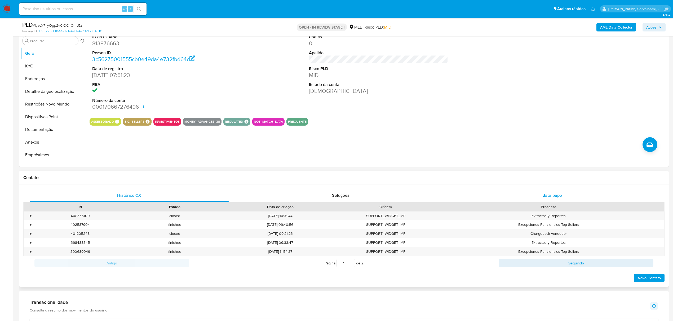
click at [553, 194] on span "Bate-papo" at bounding box center [552, 195] width 20 height 6
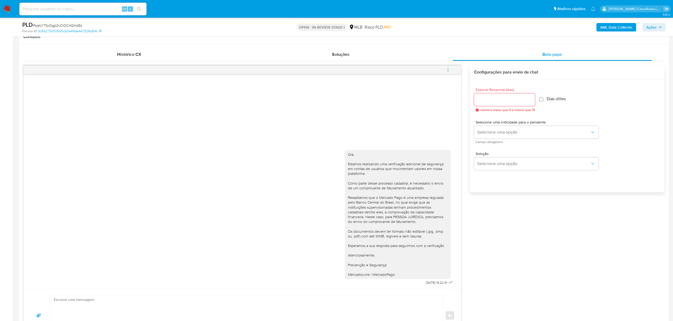
scroll to position [282, 0]
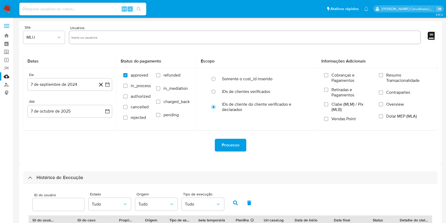
select select "10"
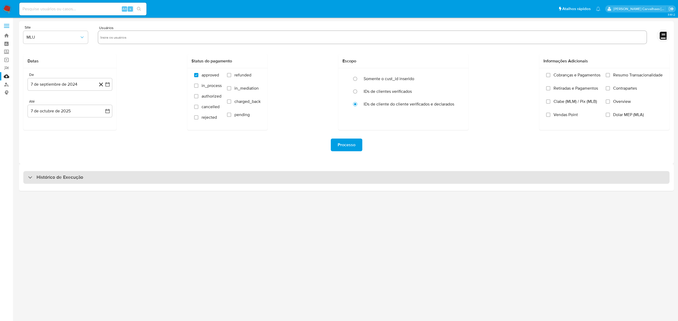
click at [120, 176] on div "Histórico de Execução" at bounding box center [346, 177] width 646 height 13
select select "10"
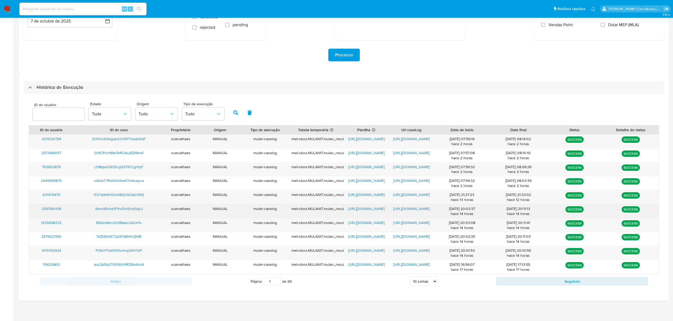
scroll to position [93, 0]
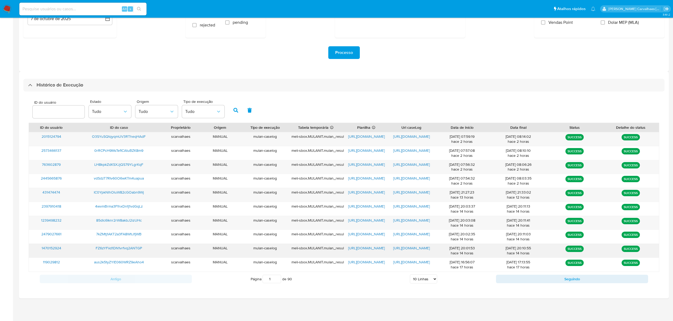
click at [372, 249] on span "[URL][DOMAIN_NAME]" at bounding box center [366, 248] width 37 height 5
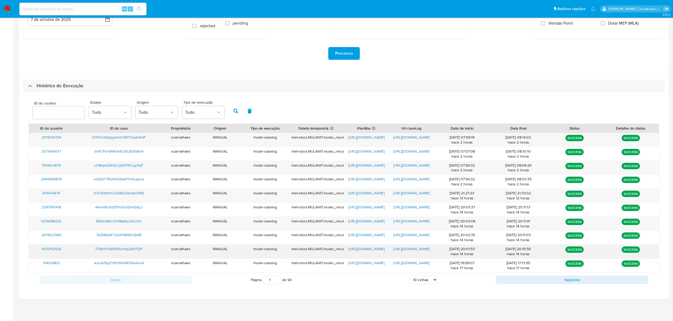
click at [366, 249] on span "[URL][DOMAIN_NAME]" at bounding box center [366, 249] width 37 height 5
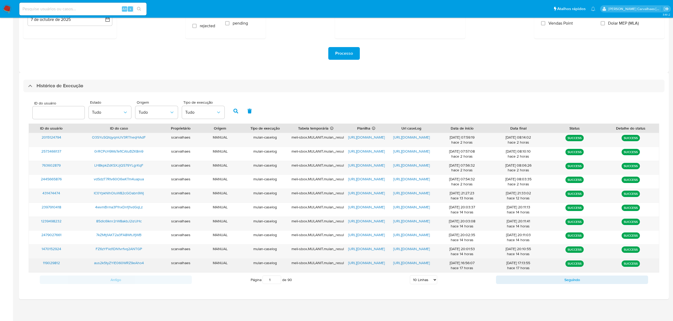
click at [404, 264] on span "[URL][DOMAIN_NAME]" at bounding box center [411, 263] width 37 height 5
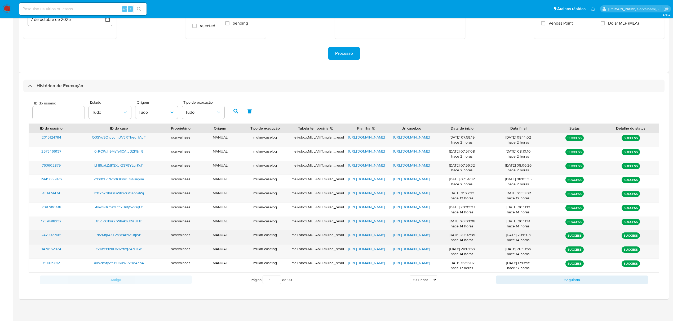
click at [413, 234] on span "https://docs.google.com/document/d/1IvbmNyKciL9JYIvYhQc8rXQCdWuekcL447eH-54a7-Q…" at bounding box center [411, 234] width 37 height 5
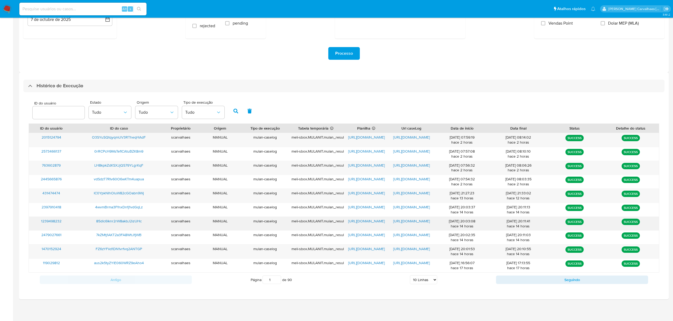
click at [406, 221] on span "https://docs.google.com/document/d/1UQJdjMQ_-kKVrYOoMiEfWlk85G88rLPITcOD1jbEnEE…" at bounding box center [411, 221] width 37 height 5
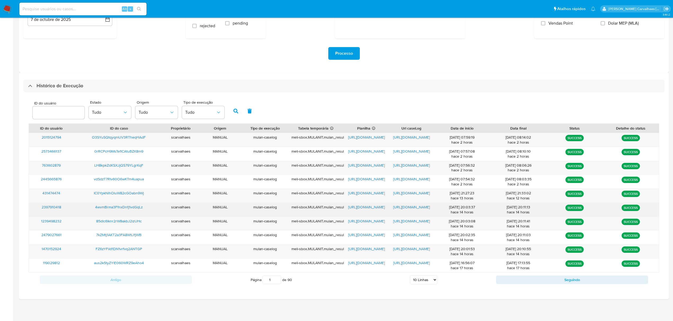
click at [419, 208] on span "https://docs.google.com/document/d/19UtDjISsPs9I-o5L1yc_HR2LL-hquxlHW0tNc_PBd5Y…" at bounding box center [411, 207] width 37 height 5
click at [352, 207] on span "https://docs.google.com/spreadsheets/d/19Vv3eUT4udUdB86xecuNFFWkVsZVcyyg_-rGZOO…" at bounding box center [366, 207] width 37 height 5
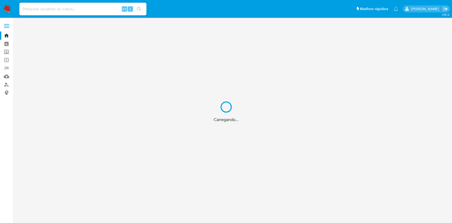
click at [8, 83] on div "Carregando..." at bounding box center [226, 111] width 452 height 223
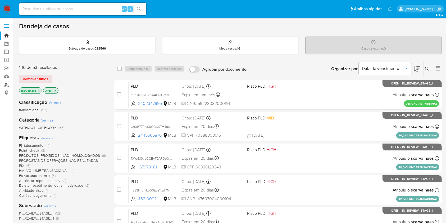
click at [7, 85] on link "Localizador de pessoas" at bounding box center [31, 84] width 63 height 8
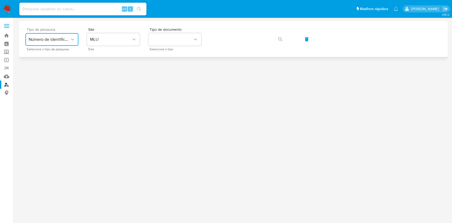
click at [68, 39] on span "Número de identificação" at bounding box center [49, 39] width 41 height 5
click at [56, 69] on div "User ID" at bounding box center [50, 71] width 43 height 13
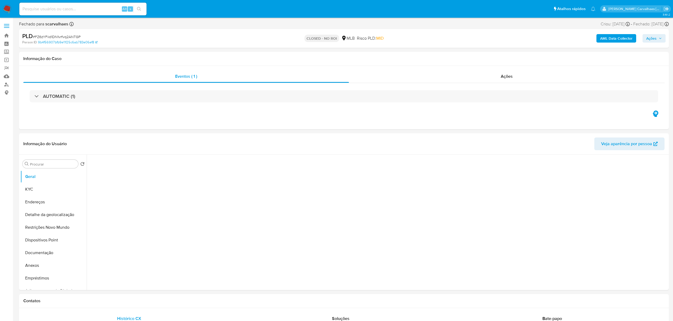
select select "10"
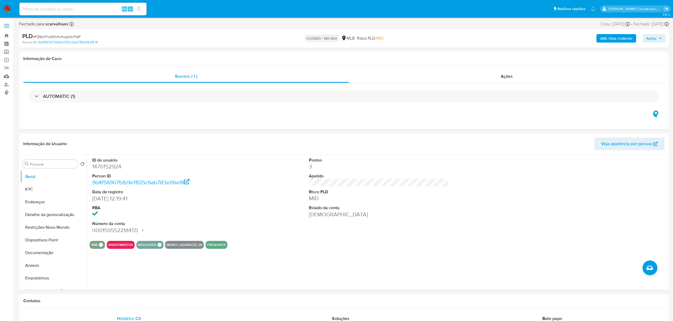
click at [92, 8] on input at bounding box center [82, 9] width 127 height 7
paste input "85dlc6Iknr2rW8akbJ2izUHc"
type input "85dlc6Iknr2rW8akbJ2izUHc"
click at [140, 8] on icon "search-icon" at bounding box center [139, 9] width 4 height 4
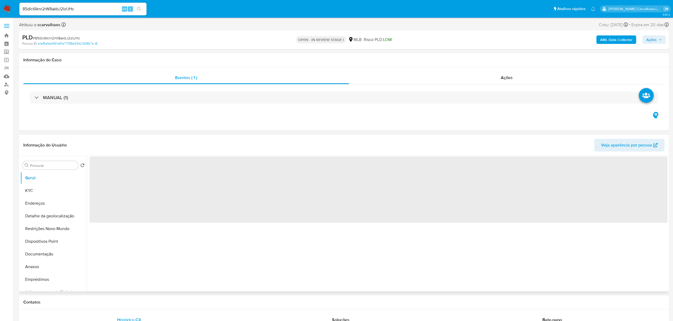
select select "10"
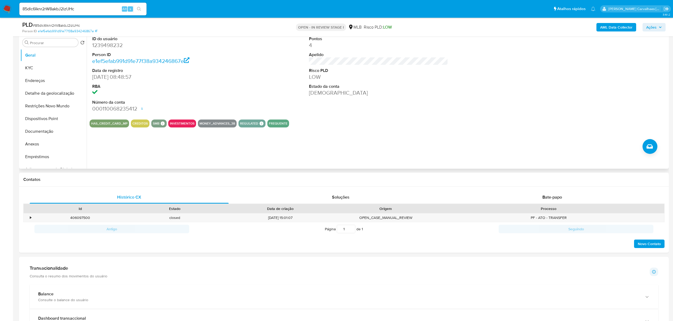
scroll to position [106, 0]
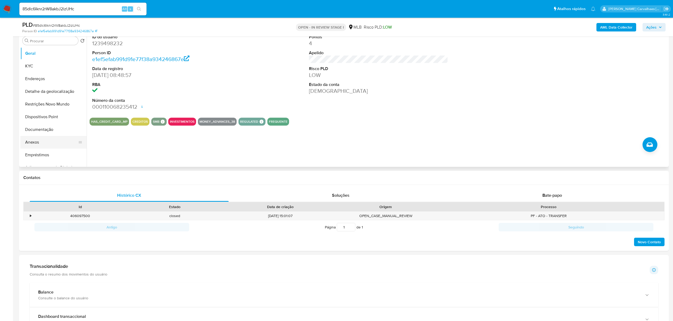
click at [43, 144] on button "Anexos" at bounding box center [51, 142] width 62 height 13
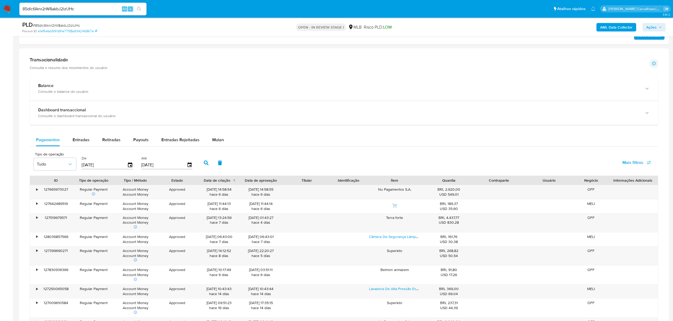
scroll to position [318, 0]
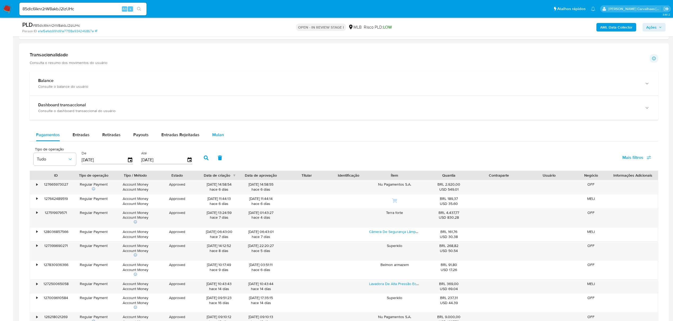
click at [209, 135] on button "Mulan" at bounding box center [218, 135] width 24 height 13
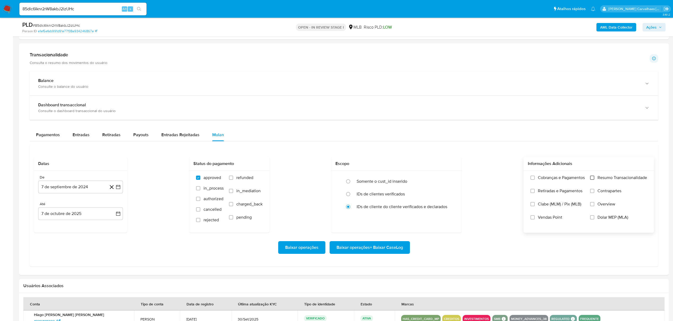
click at [592, 180] on input "Resumo Transacionalidade" at bounding box center [592, 178] width 4 height 4
click at [118, 187] on icon "button" at bounding box center [117, 187] width 5 height 5
click at [115, 208] on icon "Mes siguiente" at bounding box center [113, 206] width 6 height 6
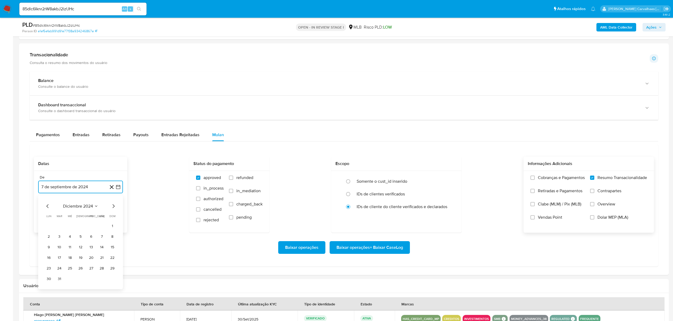
click at [115, 208] on icon "Mes siguiente" at bounding box center [113, 206] width 6 height 6
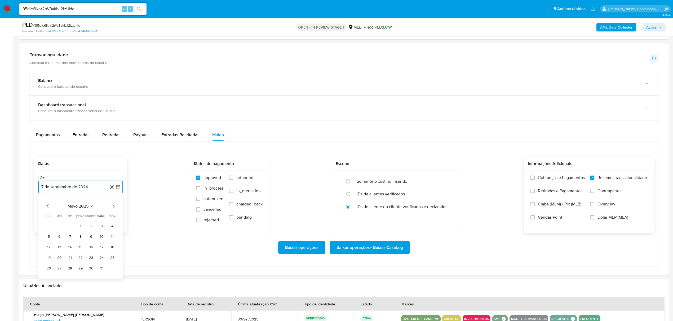
click at [115, 208] on icon "Mes siguiente" at bounding box center [113, 206] width 6 height 6
click at [48, 239] on button "7" at bounding box center [48, 236] width 8 height 8
click at [345, 248] on span "Baixar operações + Baixar CaseLog" at bounding box center [369, 248] width 66 height 12
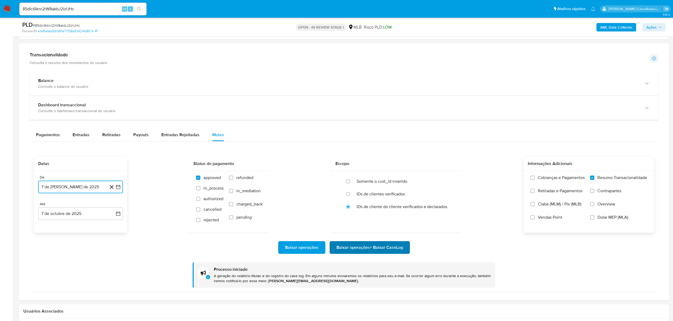
click at [395, 250] on span "Baixar operações + Baixar CaseLog" at bounding box center [369, 248] width 66 height 12
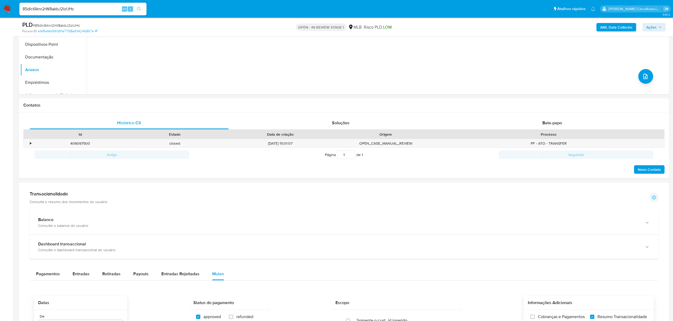
scroll to position [176, 0]
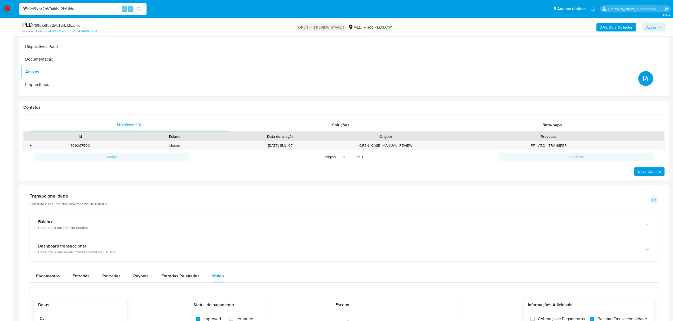
drag, startPoint x: 83, startPoint y: 7, endPoint x: -24, endPoint y: 12, distance: 107.3
click at [0, 12] on html "85dlc6Iknr2rW8akbJ2izUHc Alt s Atalhos rápidos Presiona las siguientes teclas p…" at bounding box center [336, 259] width 673 height 871
paste input "4wvmBrma3FfnxDnfj1vdGqLz"
type input "4wvmBrma3FfnxDnfj1vdGqLz"
click at [139, 10] on icon "search-icon" at bounding box center [139, 9] width 4 height 4
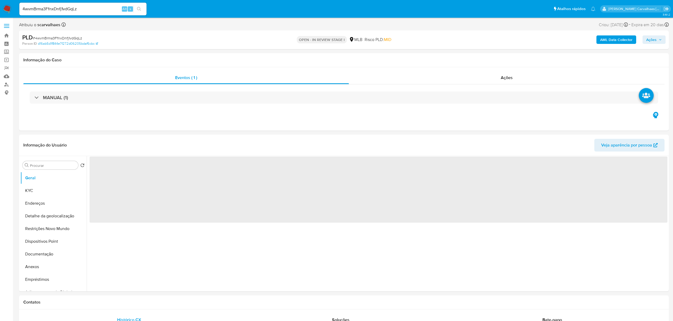
select select "10"
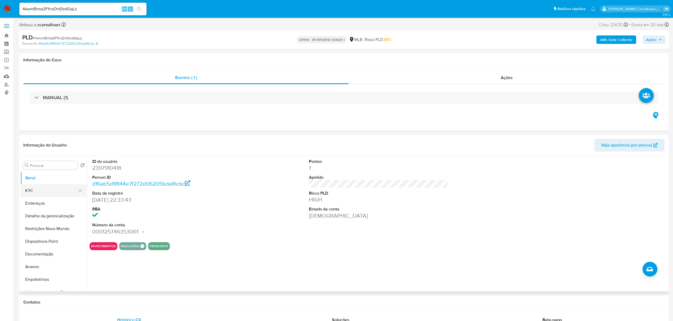
drag, startPoint x: 34, startPoint y: 192, endPoint x: 64, endPoint y: 192, distance: 29.4
click at [34, 192] on button "KYC" at bounding box center [51, 191] width 62 height 13
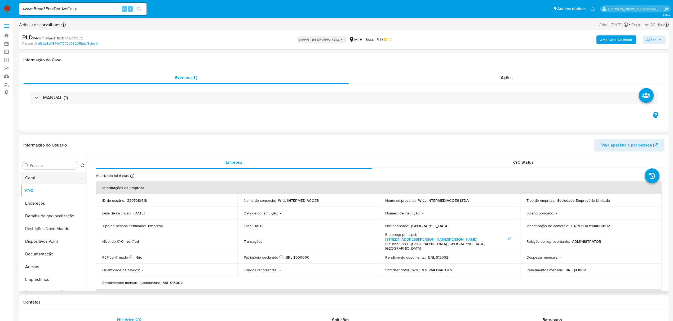
click at [46, 181] on button "Geral" at bounding box center [51, 178] width 62 height 13
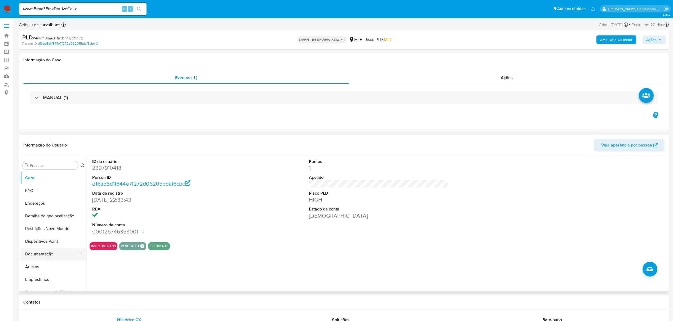
click at [43, 257] on button "Documentação" at bounding box center [51, 254] width 62 height 13
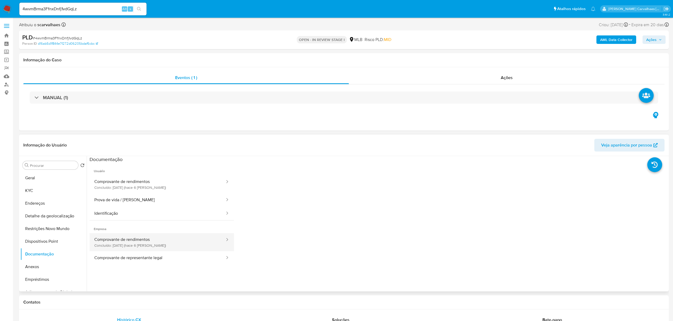
click at [164, 241] on button "Comprovante de rendimentos Concluído: 01/10/2025 (hace 6 días)" at bounding box center [157, 243] width 136 height 18
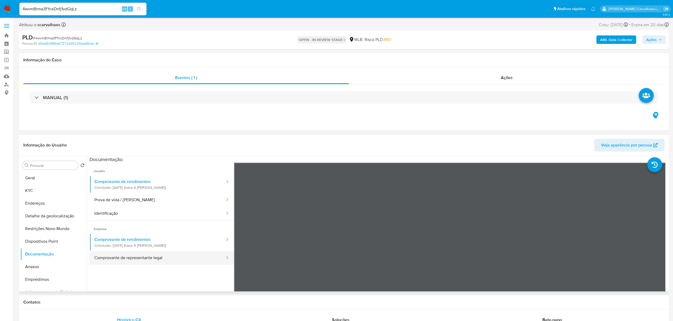
click at [124, 257] on button "Comprovante de representante legal" at bounding box center [157, 259] width 136 height 14
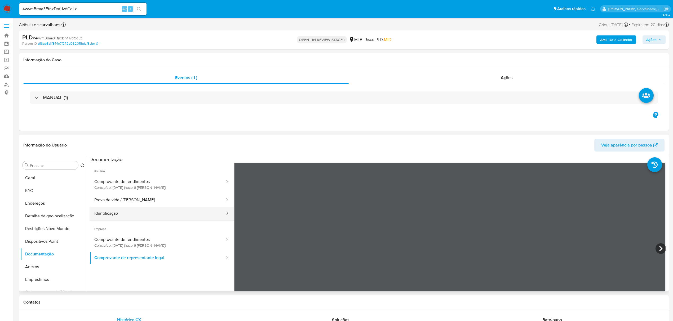
click at [118, 214] on button "Identificação" at bounding box center [157, 214] width 136 height 14
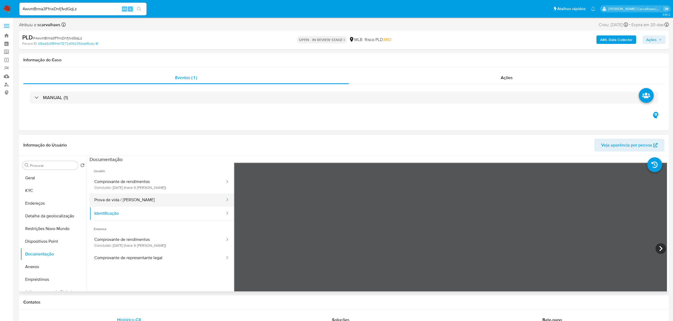
click at [121, 200] on button "Prova de vida / Selfie" at bounding box center [157, 201] width 136 height 14
click at [153, 192] on button "Comprovante de rendimentos Concluído: 01/10/2025 (hace 6 días)" at bounding box center [157, 185] width 136 height 18
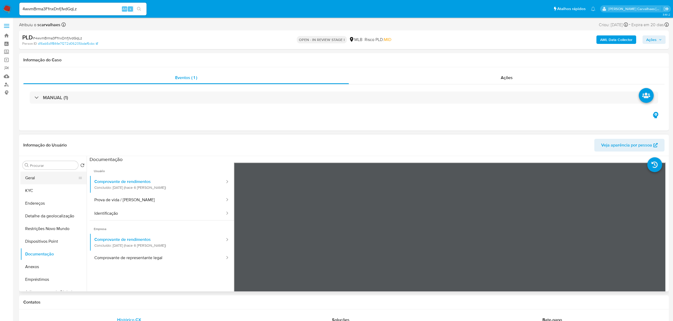
click at [56, 177] on button "Geral" at bounding box center [51, 178] width 62 height 13
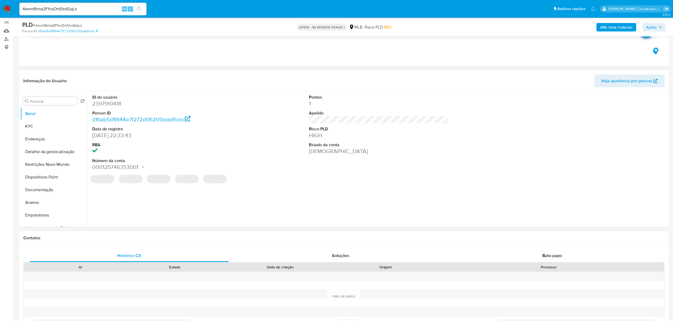
scroll to position [51, 0]
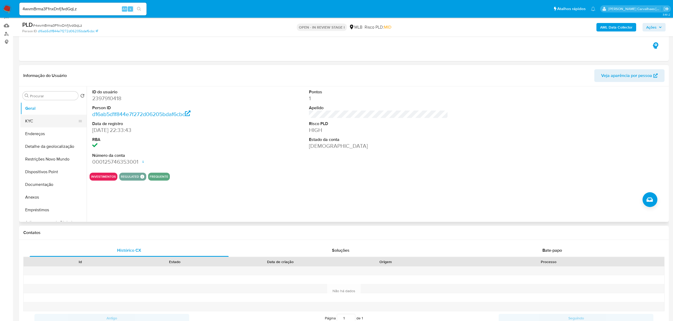
click at [36, 117] on button "KYC" at bounding box center [51, 121] width 62 height 13
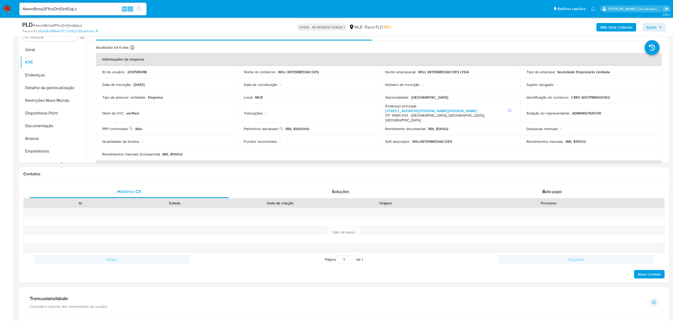
scroll to position [112, 0]
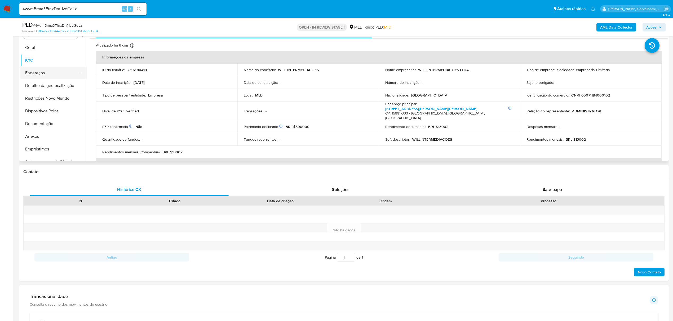
click at [51, 68] on button "Endereços" at bounding box center [51, 73] width 62 height 13
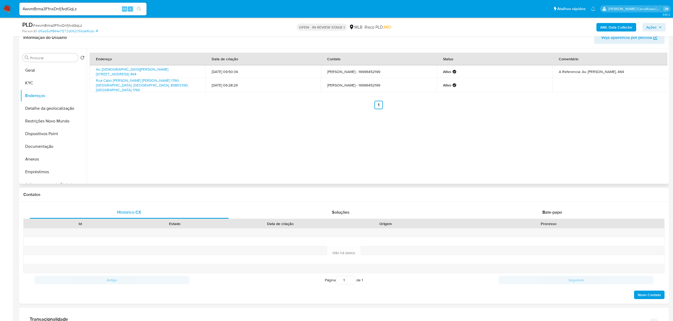
scroll to position [77, 0]
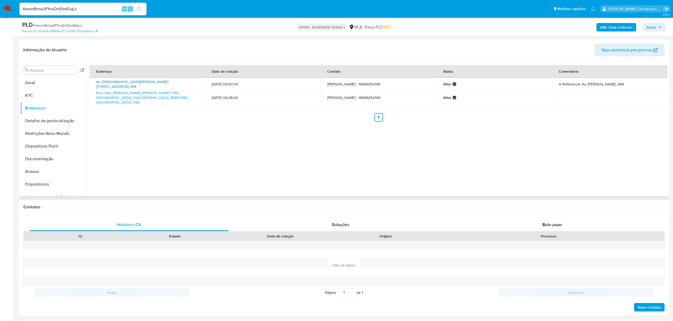
click at [133, 84] on link "Av. Germano Primo Pinoti 464 464, Matão, São Paulo, 15991333, Brasil 464" at bounding box center [132, 84] width 72 height 10
click at [56, 122] on button "Detalhe da geolocalização" at bounding box center [51, 121] width 62 height 13
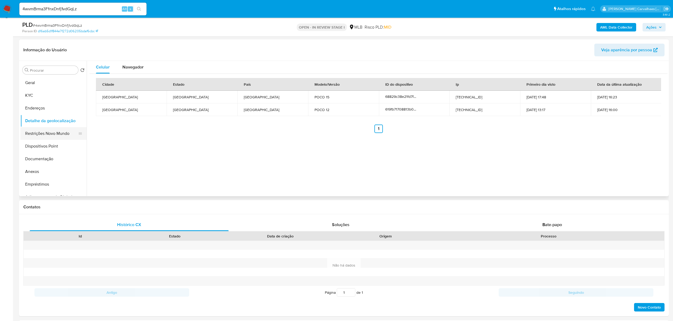
click at [65, 137] on button "Restrições Novo Mundo" at bounding box center [51, 133] width 62 height 13
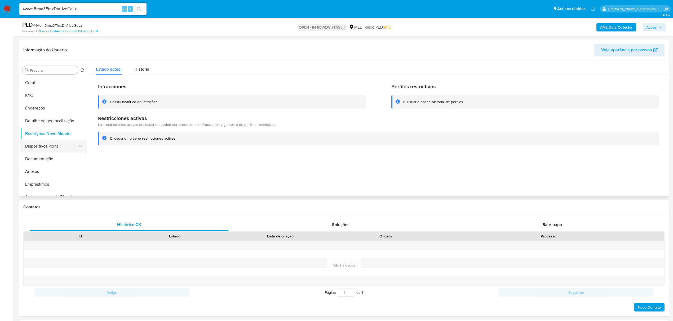
click at [59, 148] on button "Dispositivos Point" at bounding box center [51, 146] width 62 height 13
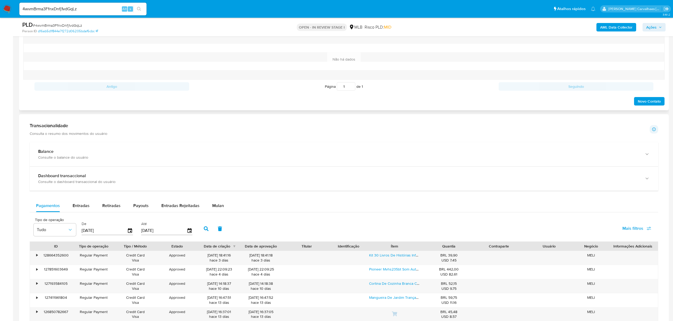
scroll to position [324, 0]
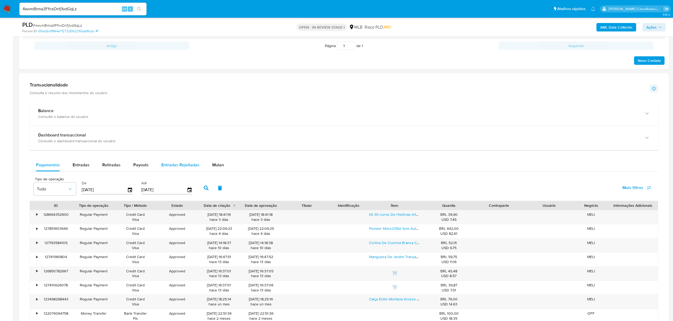
click at [174, 168] on span "Entradas Rejeitadas" at bounding box center [180, 165] width 38 height 6
select select "10"
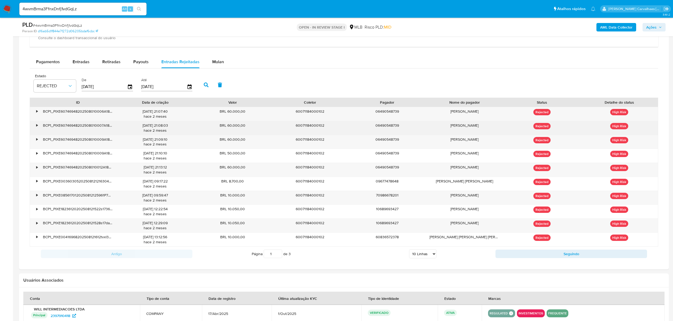
scroll to position [429, 0]
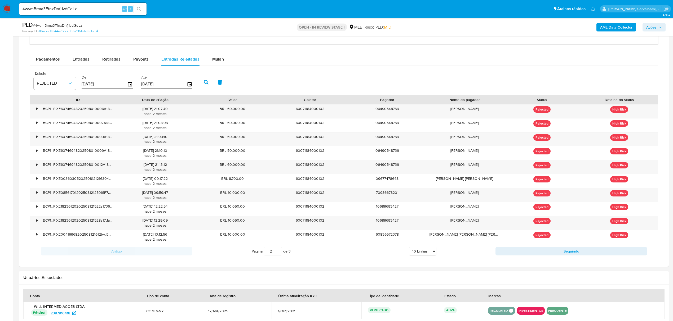
click at [277, 253] on input "2" at bounding box center [272, 251] width 19 height 8
click at [278, 252] on input "3" at bounding box center [272, 251] width 19 height 8
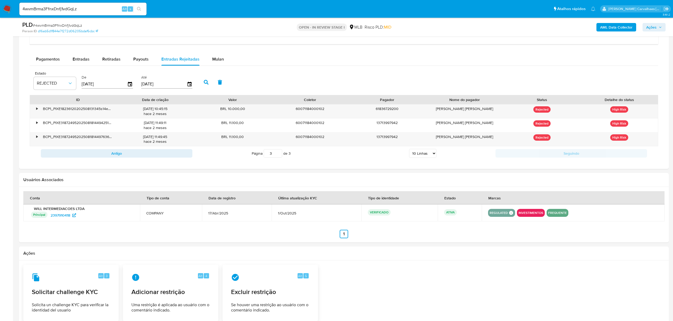
click at [277, 153] on input "3" at bounding box center [272, 153] width 19 height 8
click at [277, 157] on input "2" at bounding box center [272, 153] width 19 height 8
click at [277, 157] on input "1" at bounding box center [272, 153] width 19 height 8
type input "1"
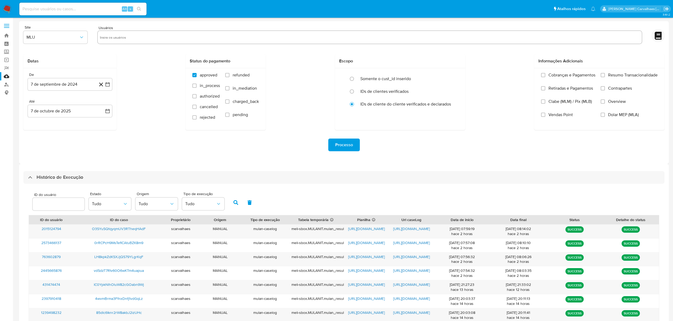
select select "10"
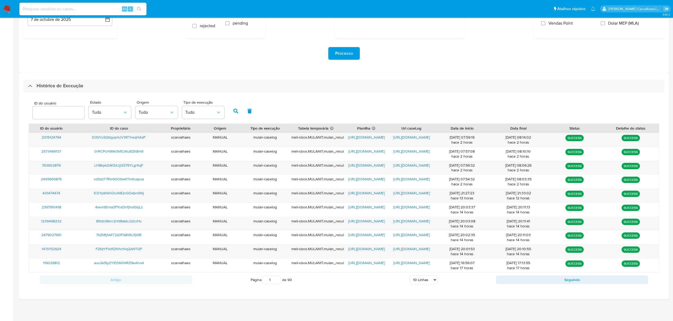
click at [7, 10] on img at bounding box center [7, 9] width 9 height 9
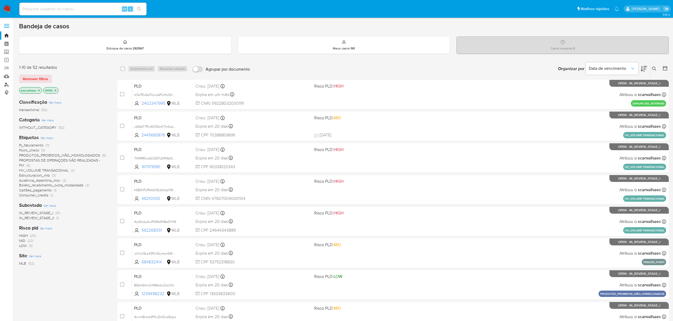
click at [6, 85] on link "Localizador de pessoas" at bounding box center [31, 84] width 63 height 8
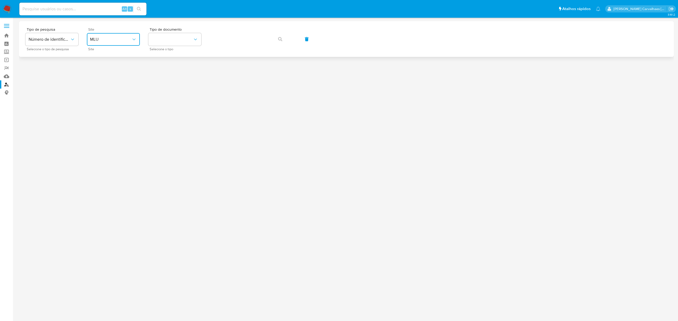
click at [131, 39] on icon "site_id" at bounding box center [133, 39] width 5 height 5
click at [119, 75] on div "MLB" at bounding box center [111, 79] width 43 height 13
click at [174, 38] on button "identificationType" at bounding box center [174, 39] width 53 height 13
click at [169, 72] on div "CPF CPF" at bounding box center [172, 74] width 43 height 18
click at [279, 41] on span "button" at bounding box center [280, 39] width 4 height 12
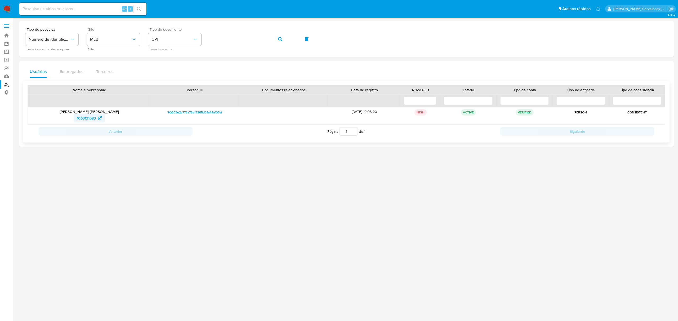
click at [85, 118] on span "1063131583" at bounding box center [86, 118] width 19 height 8
click at [191, 42] on div "Tipo de pesquisa Número de identificação Selecione o tipo de pesquisa Site MLB …" at bounding box center [346, 39] width 642 height 23
click at [281, 41] on icon "button" at bounding box center [280, 39] width 4 height 4
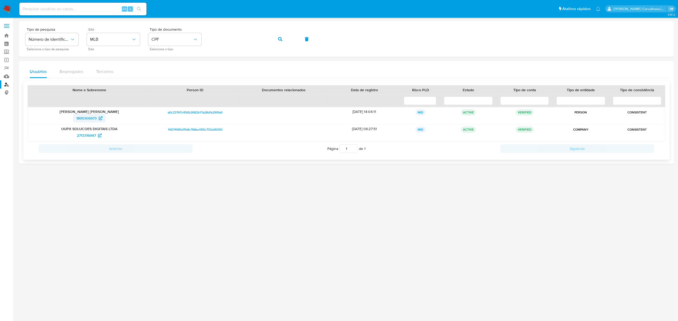
click at [86, 118] on span "1895306973" at bounding box center [86, 118] width 20 height 8
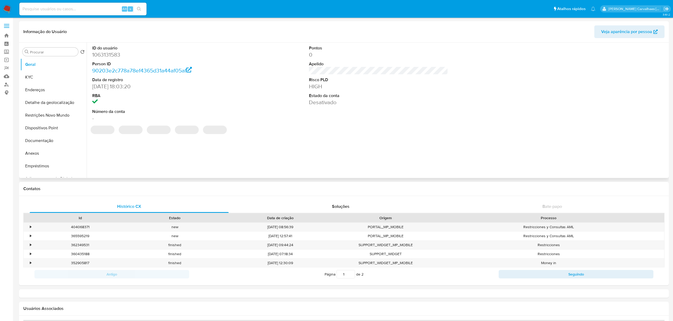
select select "10"
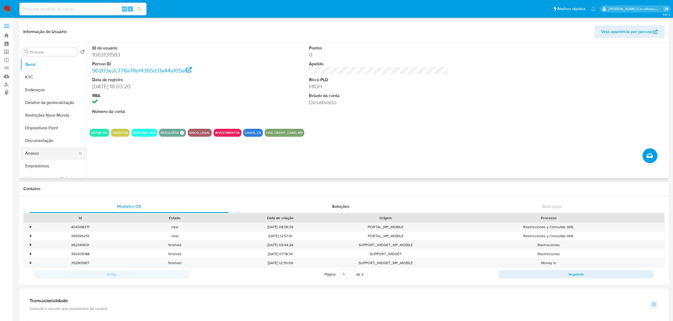
click at [46, 151] on button "Anexos" at bounding box center [51, 153] width 62 height 13
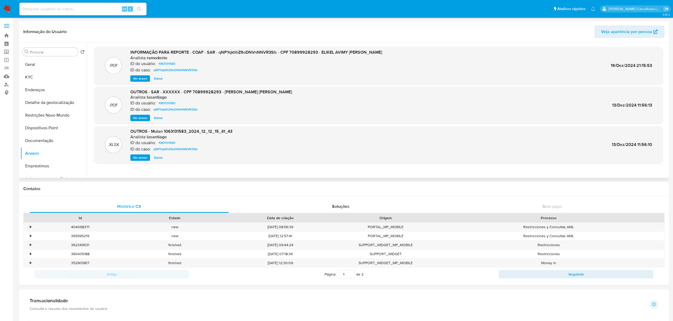
click at [143, 77] on span "Ver anexo" at bounding box center [140, 78] width 14 height 5
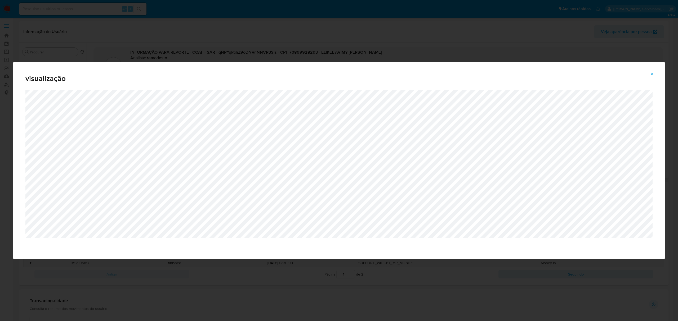
click at [651, 74] on icon "Attachment preview" at bounding box center [652, 74] width 4 height 4
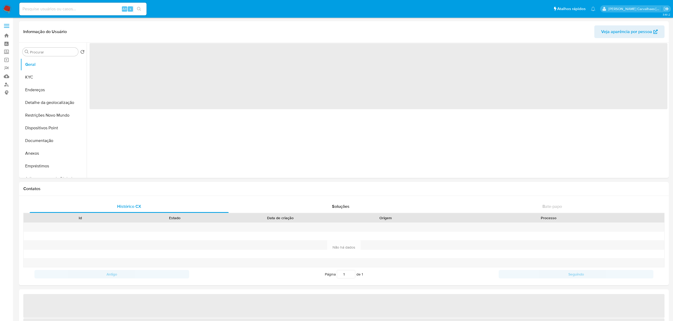
select select "10"
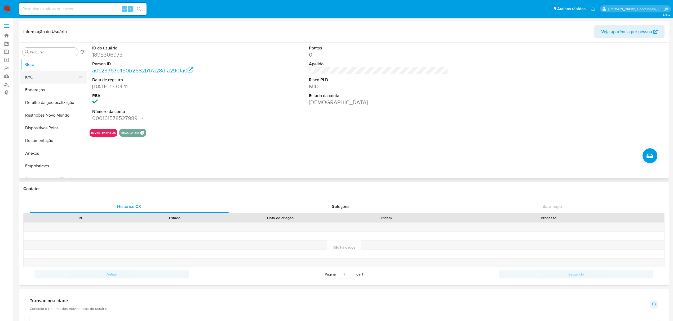
click at [44, 78] on button "KYC" at bounding box center [51, 77] width 62 height 13
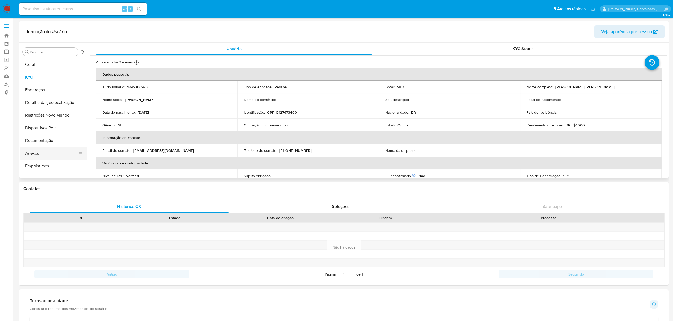
click at [44, 156] on button "Anexos" at bounding box center [51, 153] width 62 height 13
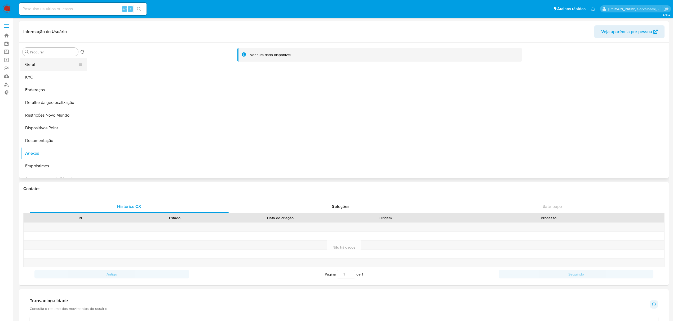
click at [35, 67] on button "Geral" at bounding box center [51, 64] width 62 height 13
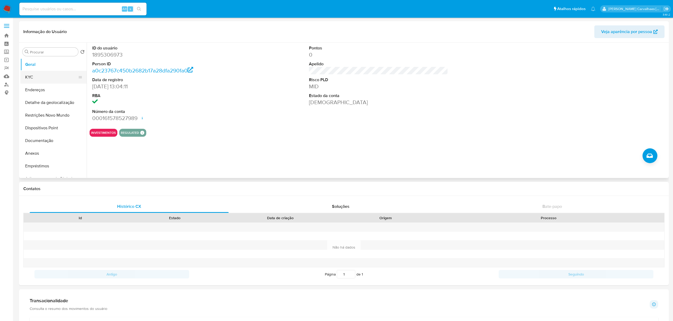
click at [35, 80] on button "KYC" at bounding box center [51, 77] width 62 height 13
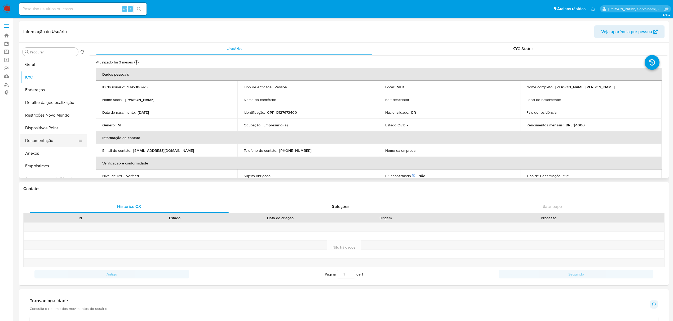
click at [48, 142] on button "Documentação" at bounding box center [51, 141] width 62 height 13
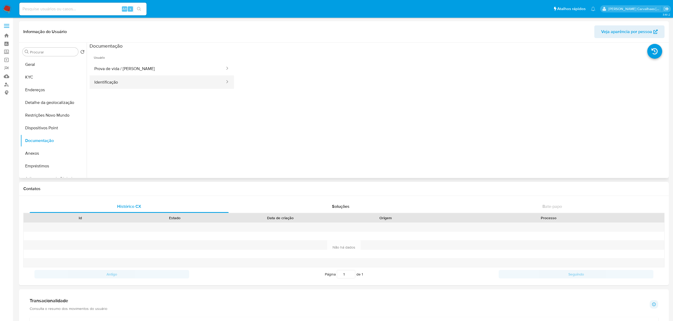
click at [129, 83] on button "Identificação" at bounding box center [157, 82] width 136 height 14
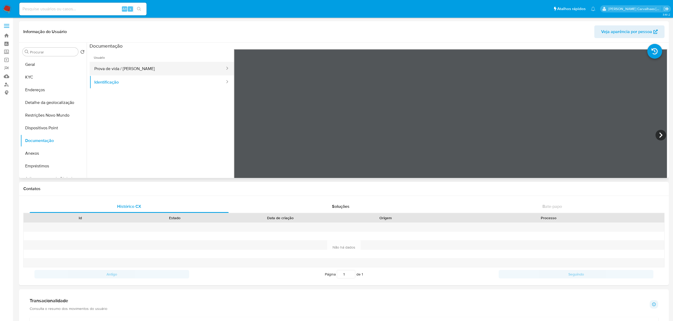
click at [186, 69] on button "Prova de vida / [PERSON_NAME]" at bounding box center [157, 69] width 136 height 14
click at [124, 84] on button "Identificação" at bounding box center [157, 82] width 136 height 14
click at [132, 70] on button "Prova de vida / [PERSON_NAME]" at bounding box center [157, 69] width 136 height 14
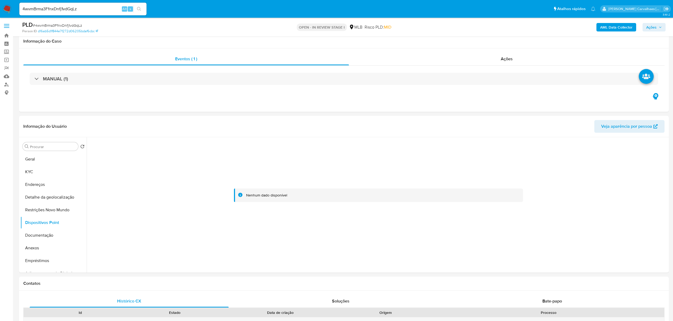
select select "10"
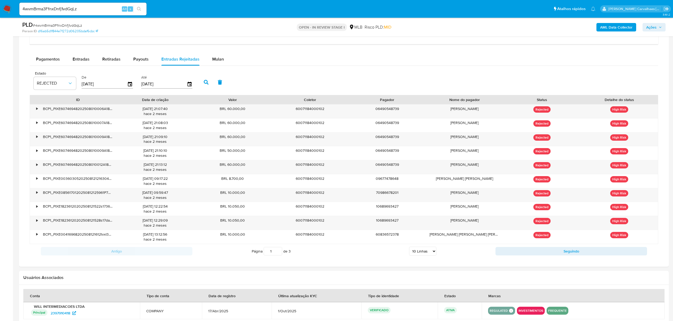
click at [278, 256] on input "1" at bounding box center [272, 251] width 19 height 8
click at [279, 252] on input "2" at bounding box center [272, 251] width 19 height 8
click at [278, 252] on input "3" at bounding box center [272, 251] width 19 height 8
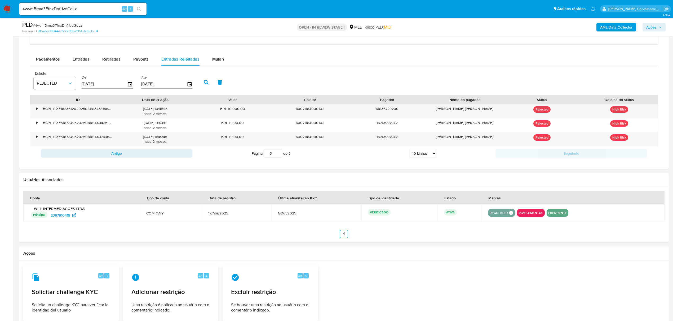
click at [279, 153] on input "3" at bounding box center [272, 153] width 19 height 8
click at [277, 158] on input "2" at bounding box center [272, 153] width 19 height 8
click at [277, 158] on input "1" at bounding box center [272, 153] width 19 height 8
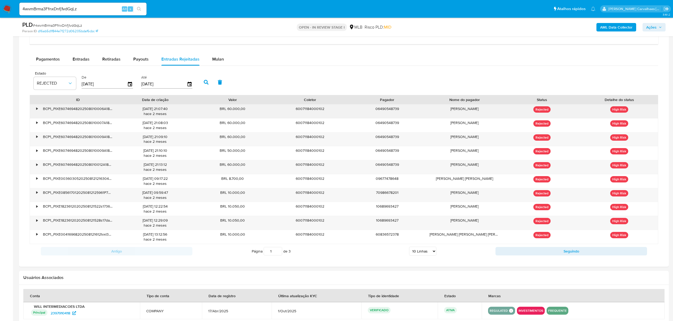
click at [37, 110] on div "•" at bounding box center [36, 108] width 1 height 5
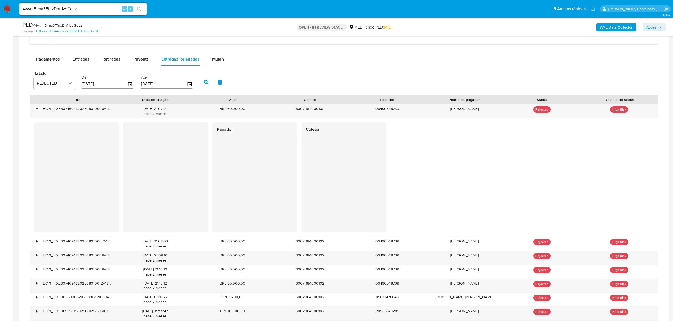
click at [257, 166] on div at bounding box center [254, 182] width 85 height 90
click at [37, 111] on div "•" at bounding box center [36, 108] width 1 height 5
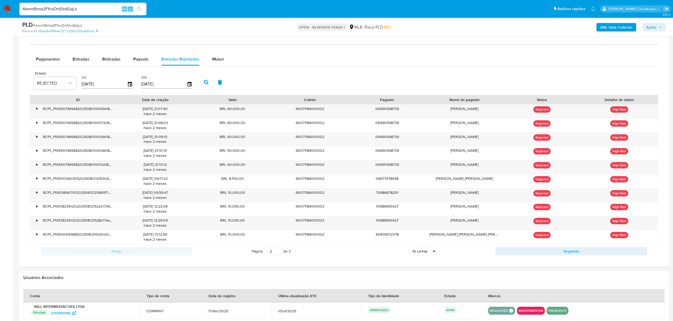
click at [279, 251] on input "2" at bounding box center [272, 251] width 19 height 8
type input "3"
click at [278, 252] on input "3" at bounding box center [272, 251] width 19 height 8
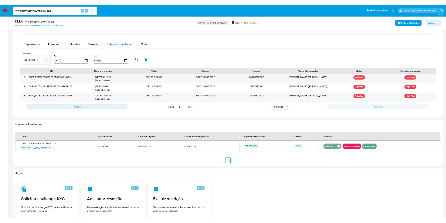
scroll to position [430, 0]
